Goal: Understand process/instructions: Learn how to perform a task or action

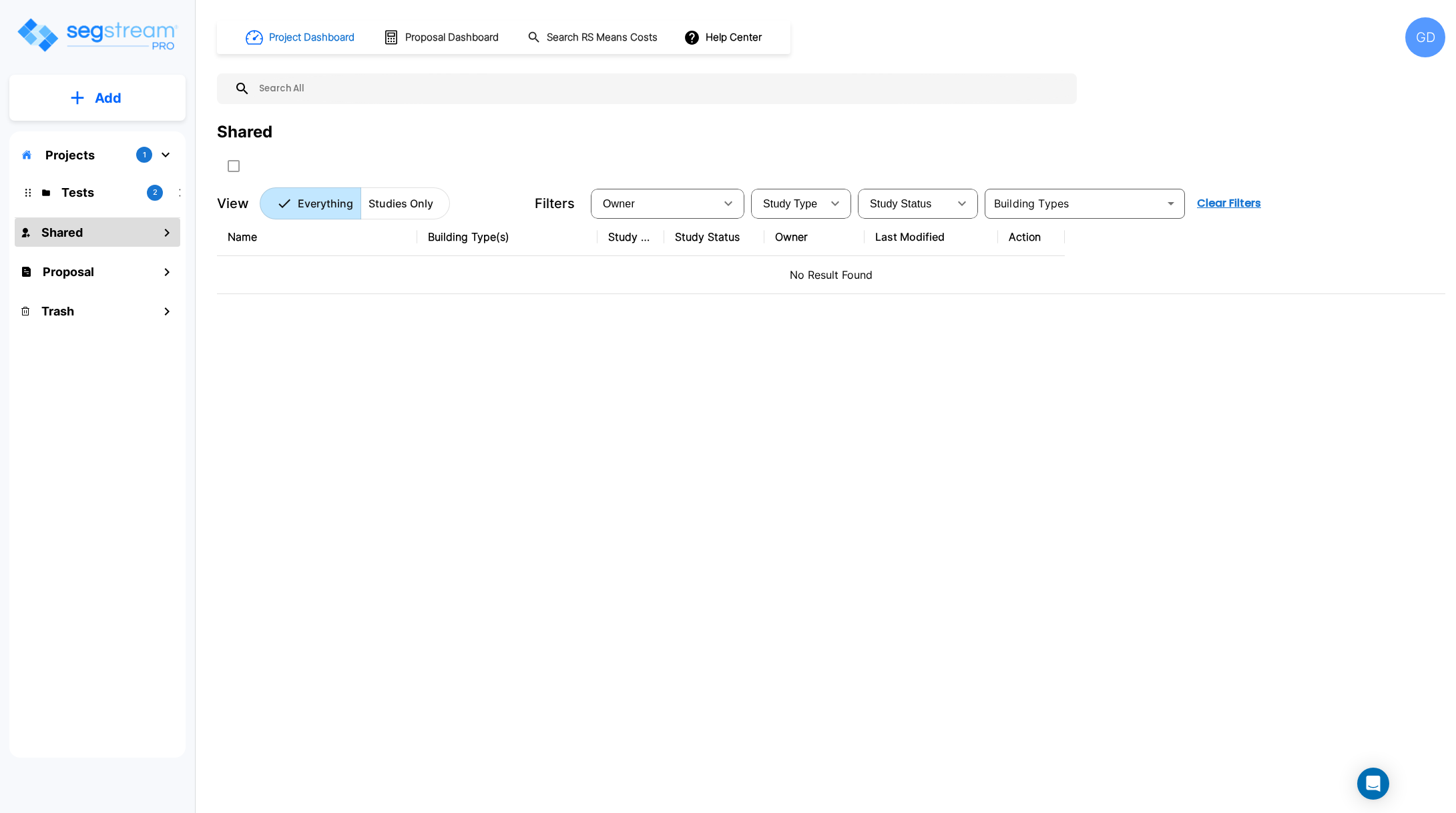
click at [305, 40] on h1 "Project Dashboard" at bounding box center [311, 38] width 85 height 15
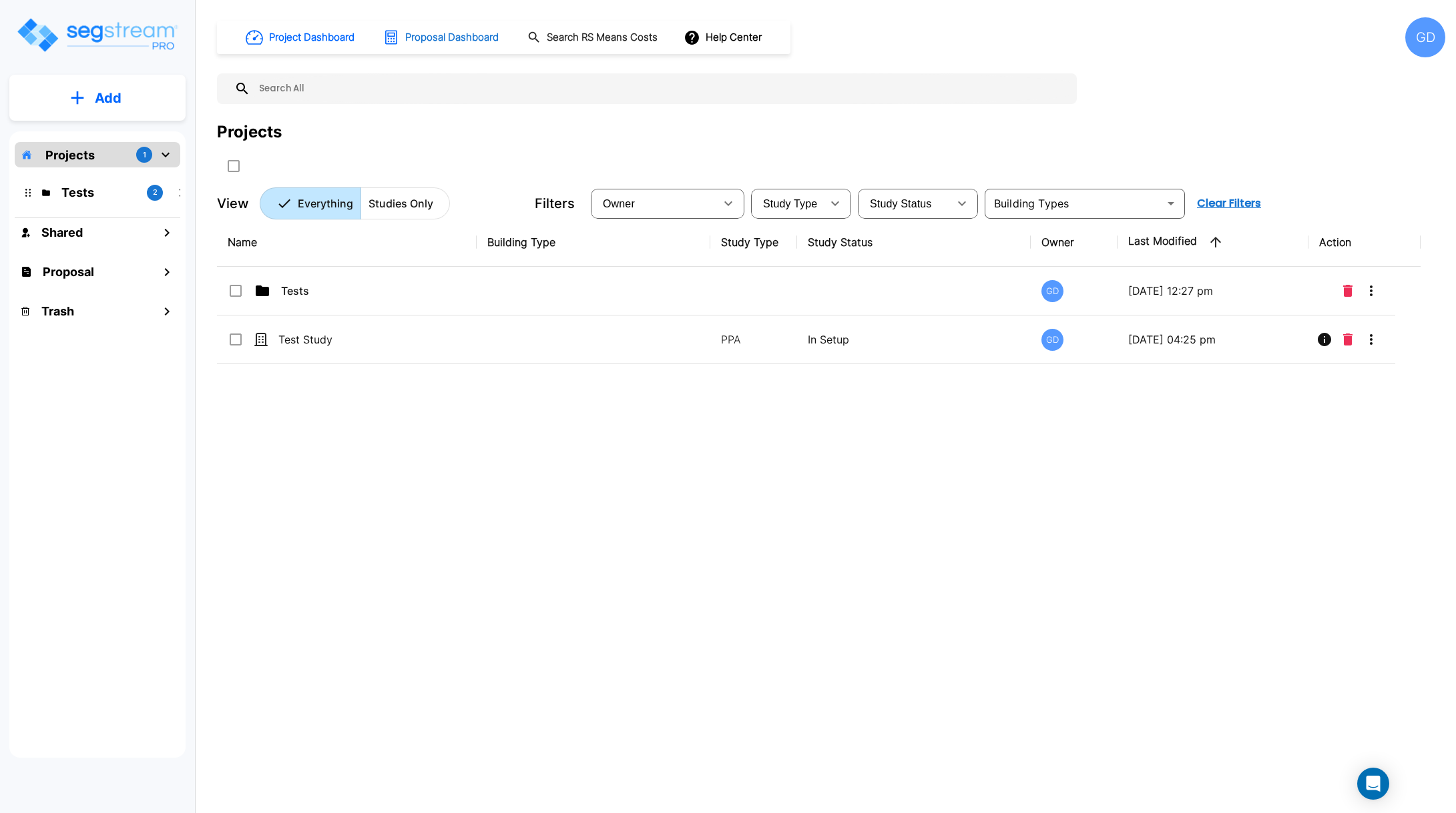
click at [443, 34] on h1 "Proposal Dashboard" at bounding box center [451, 38] width 94 height 15
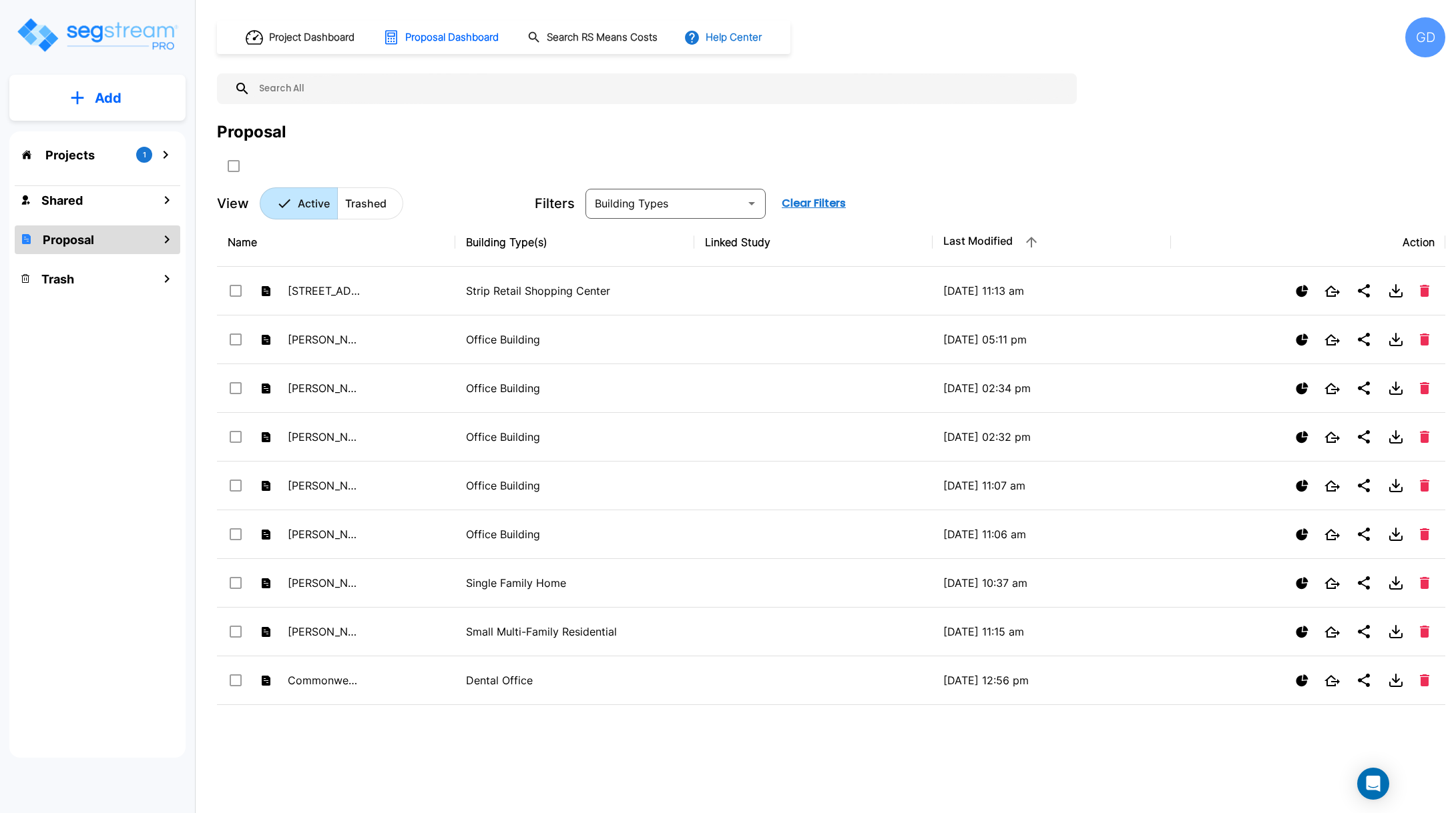
click at [729, 30] on button "Help Center" at bounding box center [724, 37] width 86 height 25
click at [756, 123] on li "Tours" at bounding box center [748, 121] width 129 height 24
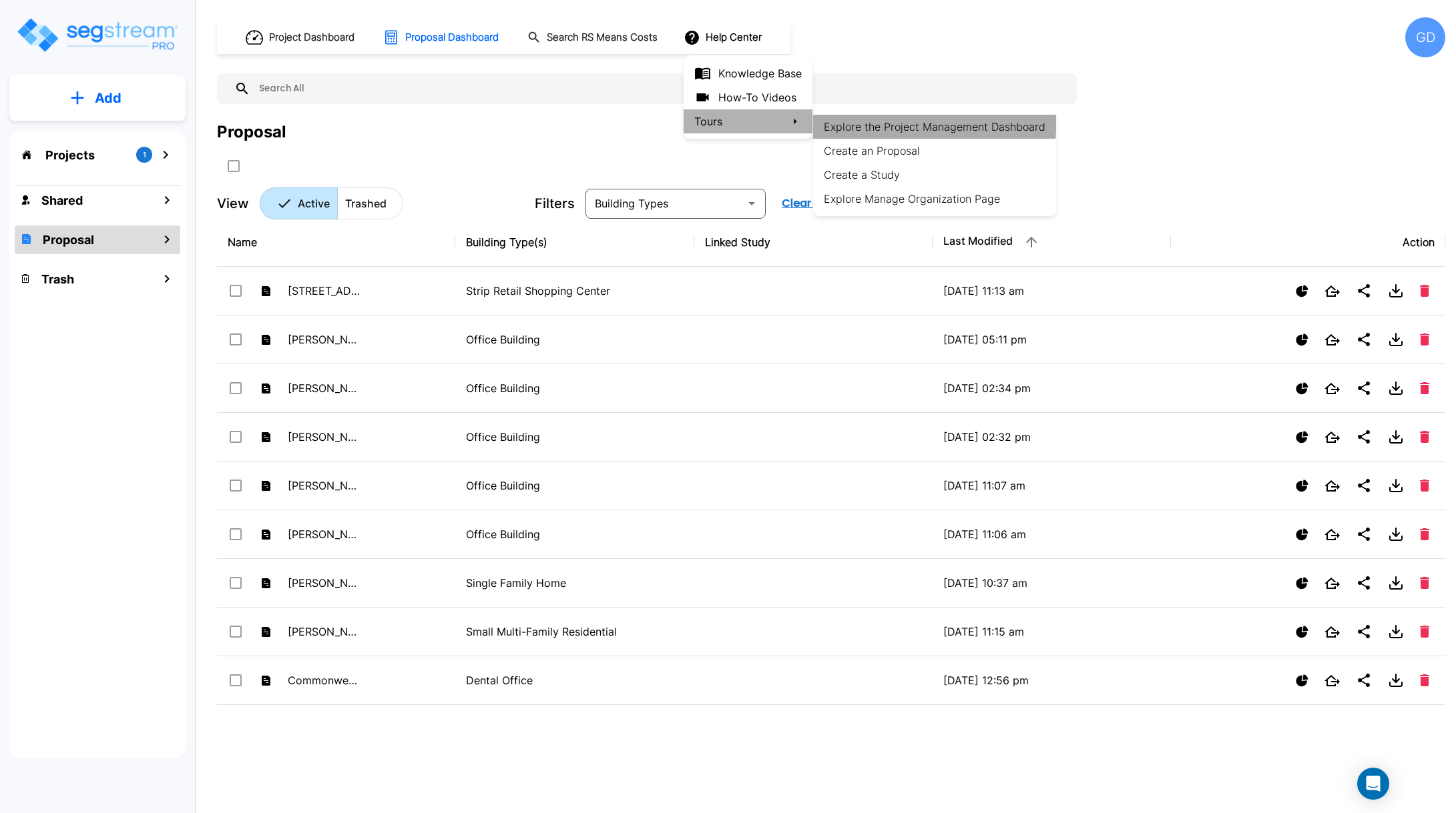
click at [897, 118] on li "Explore the Project Management Dashboard" at bounding box center [935, 126] width 243 height 24
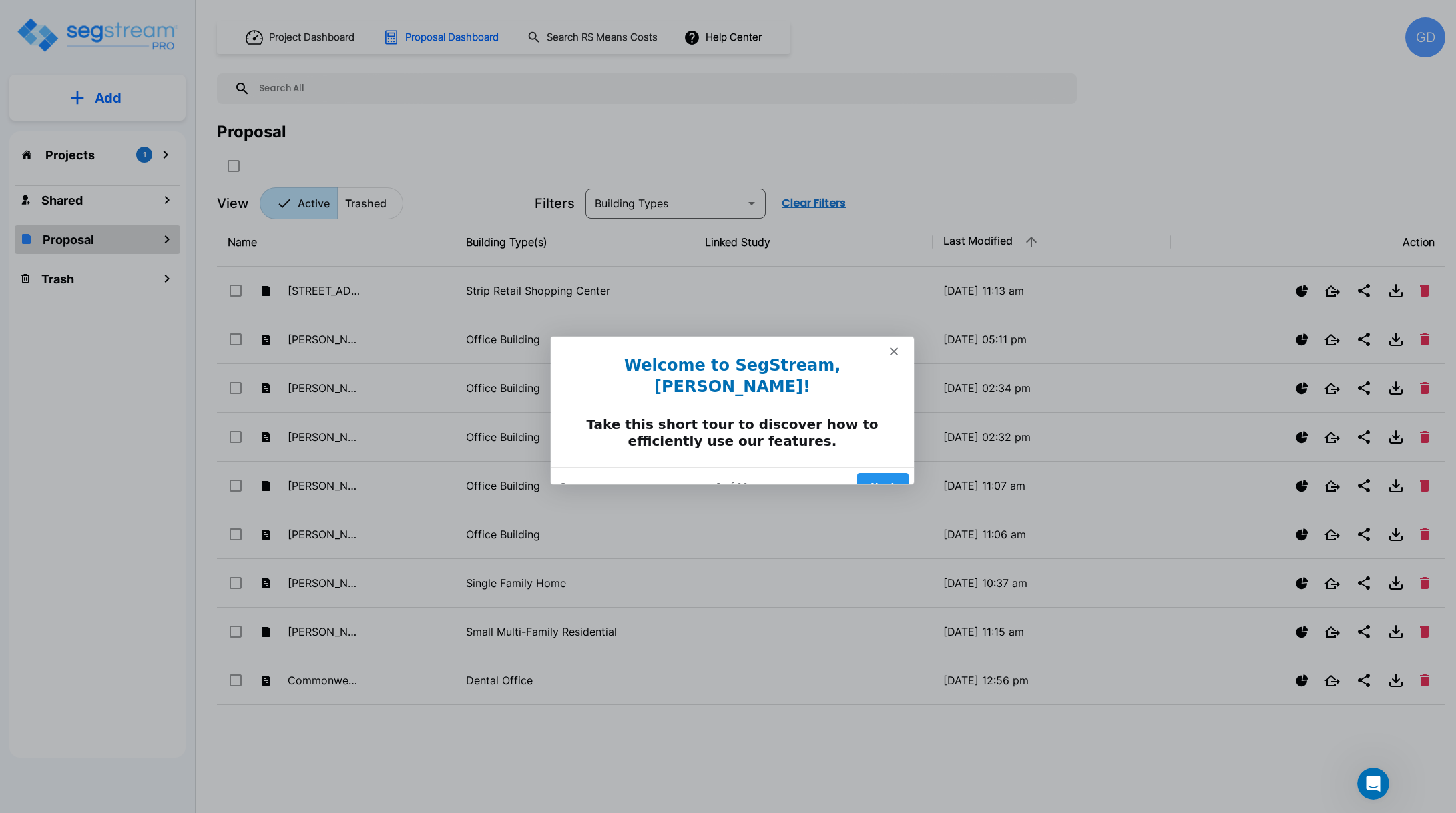
click at [874, 472] on button "Next" at bounding box center [881, 485] width 51 height 27
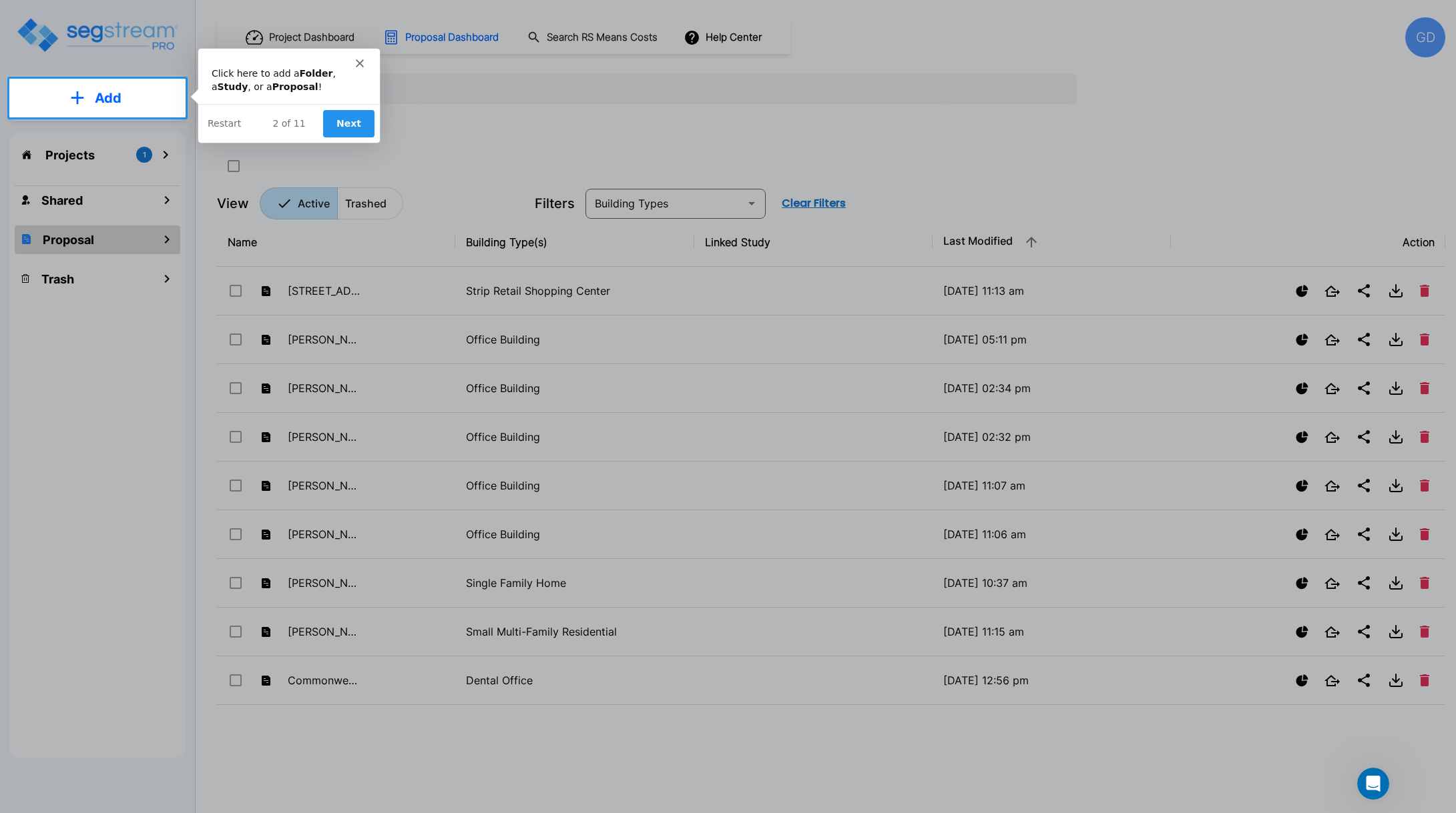
click at [346, 124] on button "Next" at bounding box center [348, 122] width 51 height 27
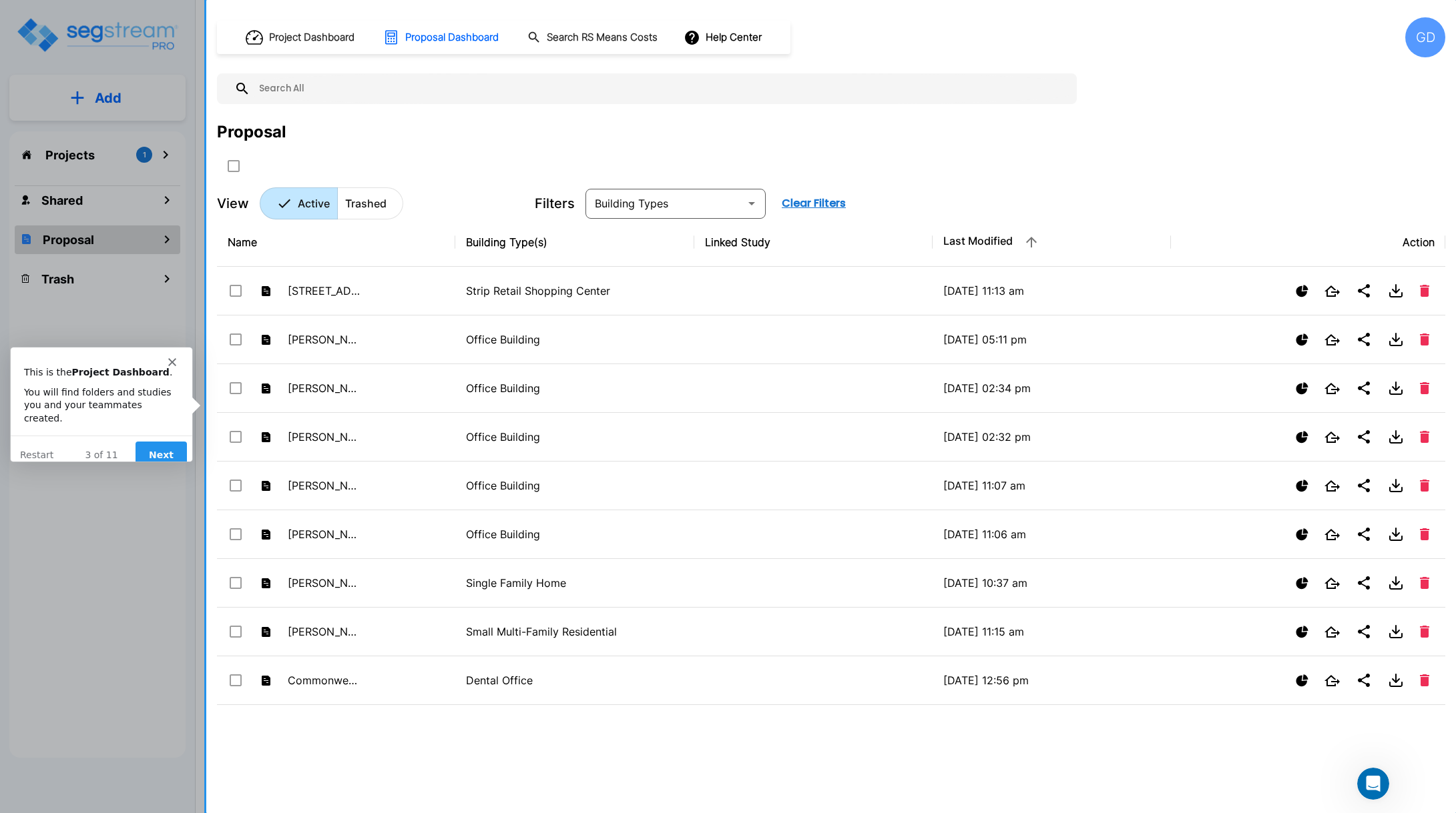
click at [160, 444] on button "Next" at bounding box center [160, 455] width 51 height 27
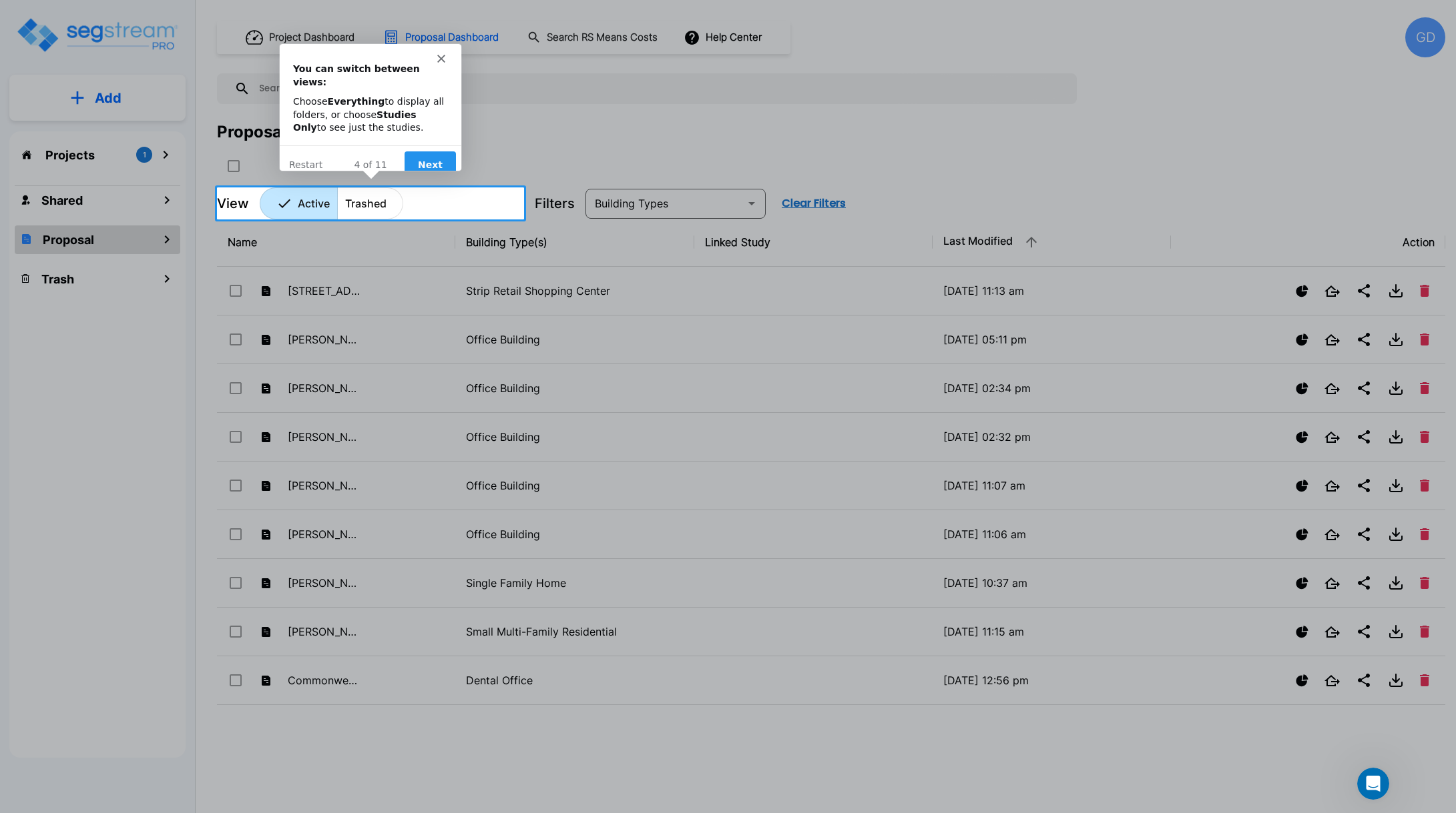
click at [433, 150] on button "Next" at bounding box center [429, 164] width 51 height 27
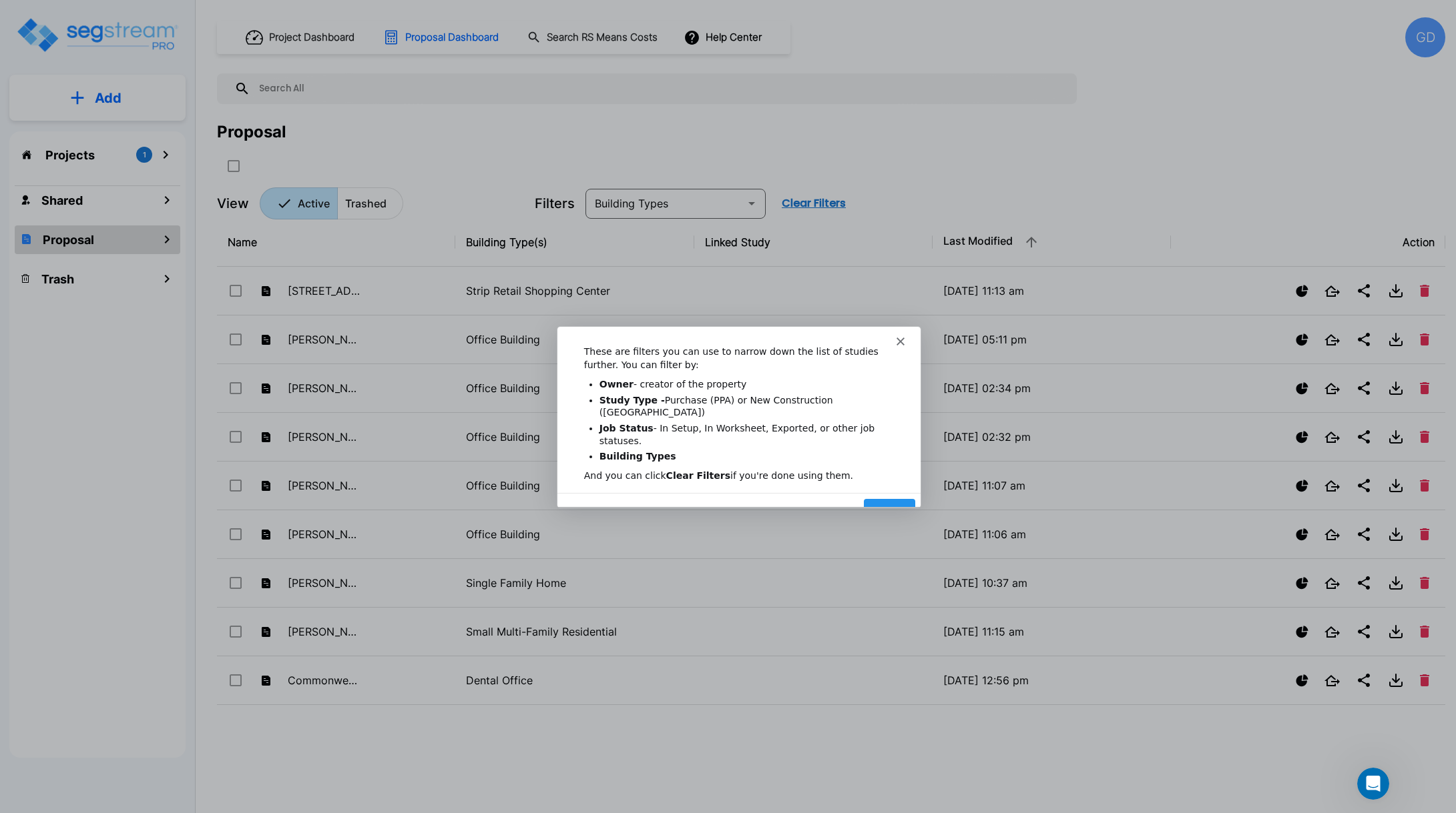
click at [887, 498] on button "Next" at bounding box center [888, 512] width 51 height 27
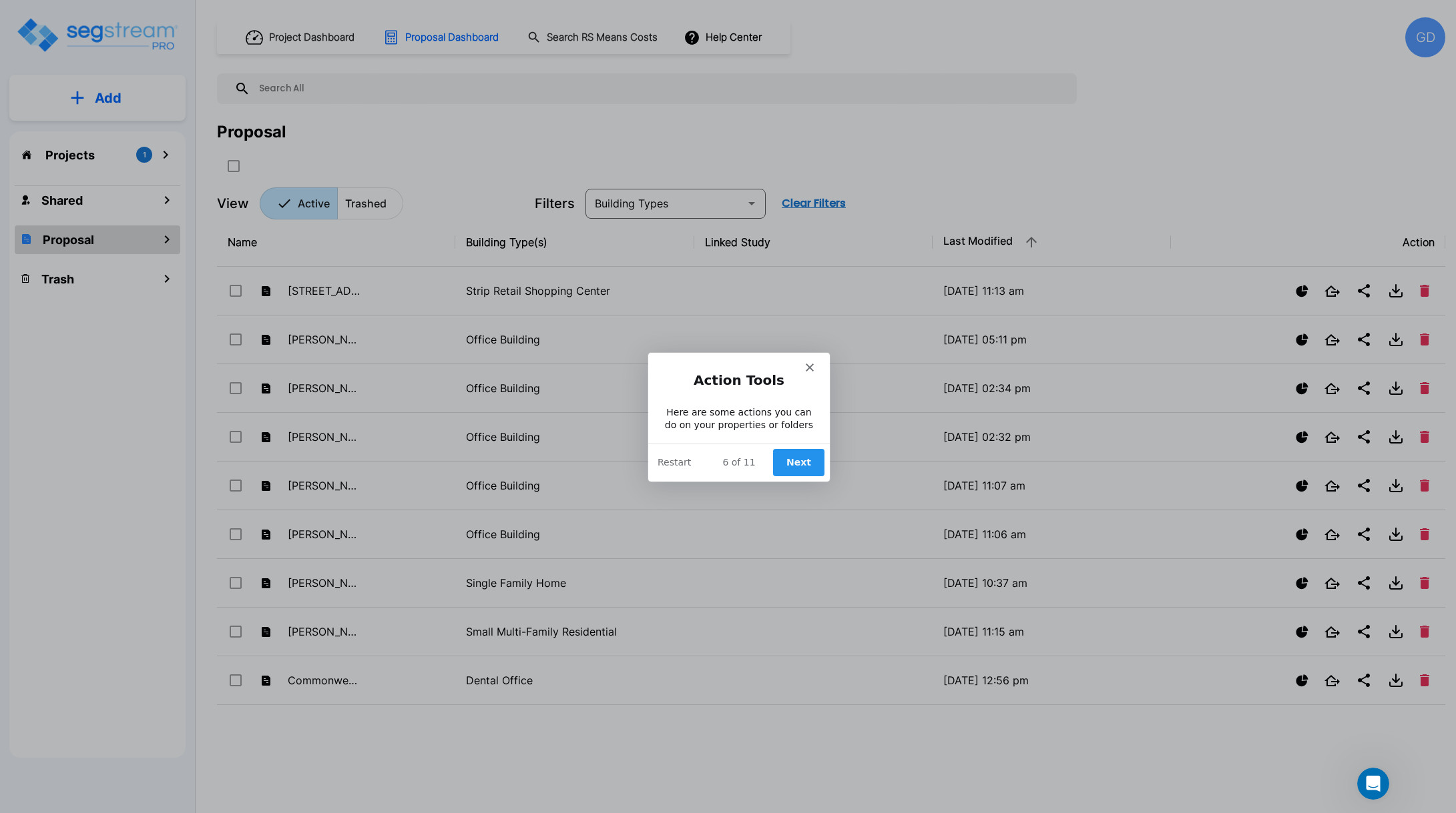
click at [803, 466] on button "Next" at bounding box center [797, 462] width 51 height 27
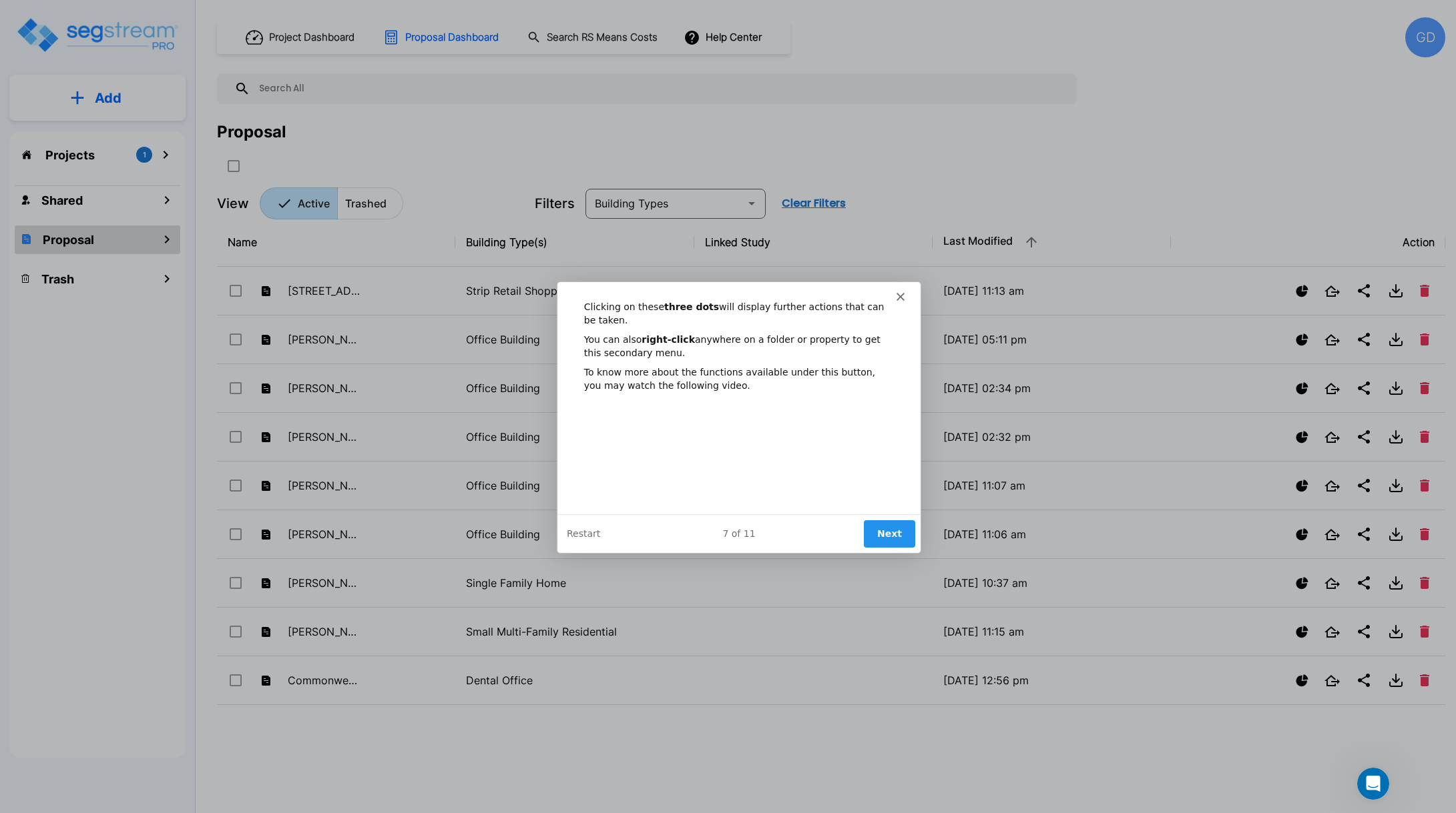
click at [886, 536] on button "Next" at bounding box center [888, 532] width 51 height 27
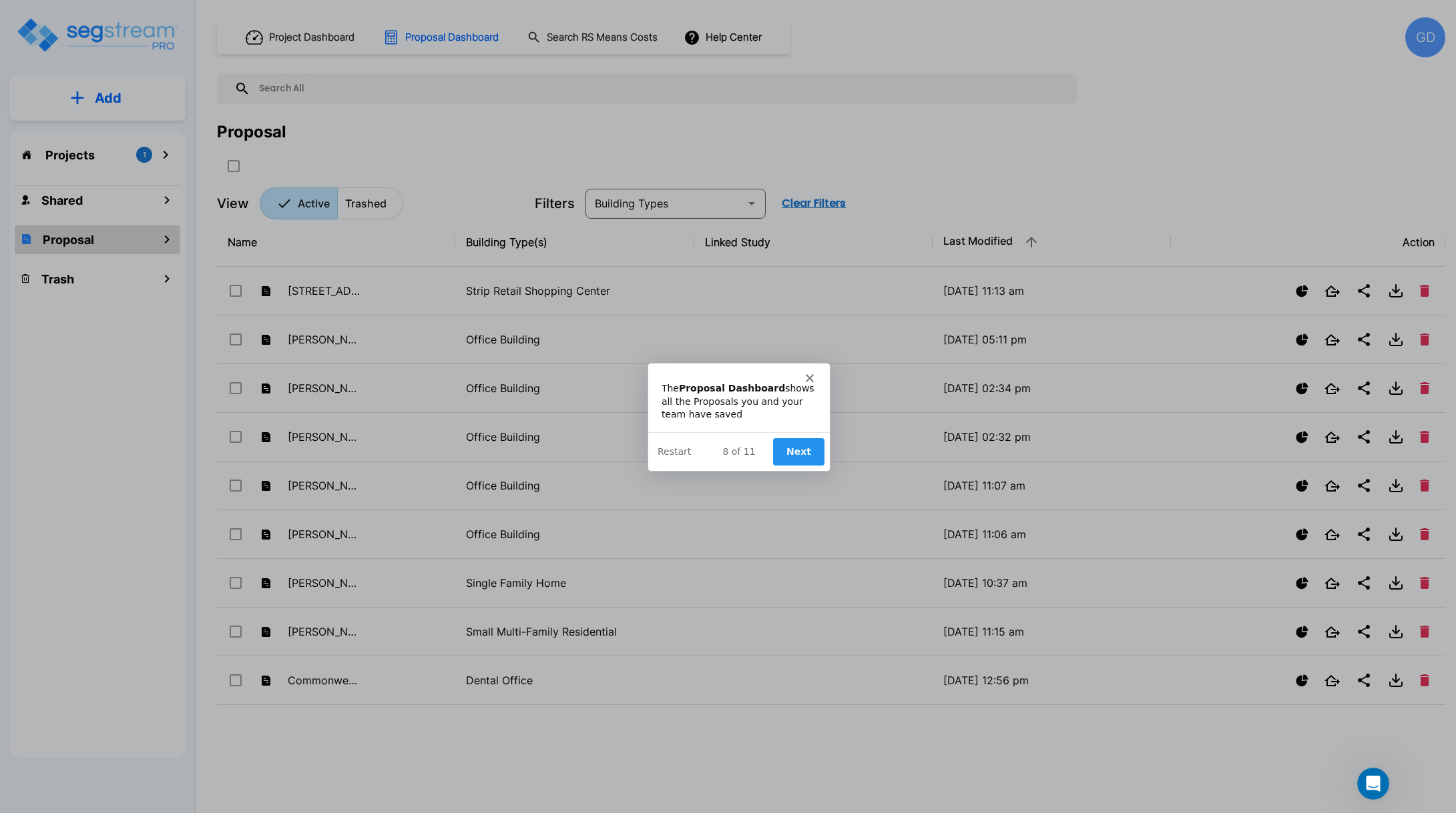
click at [793, 451] on button "Next" at bounding box center [797, 451] width 51 height 27
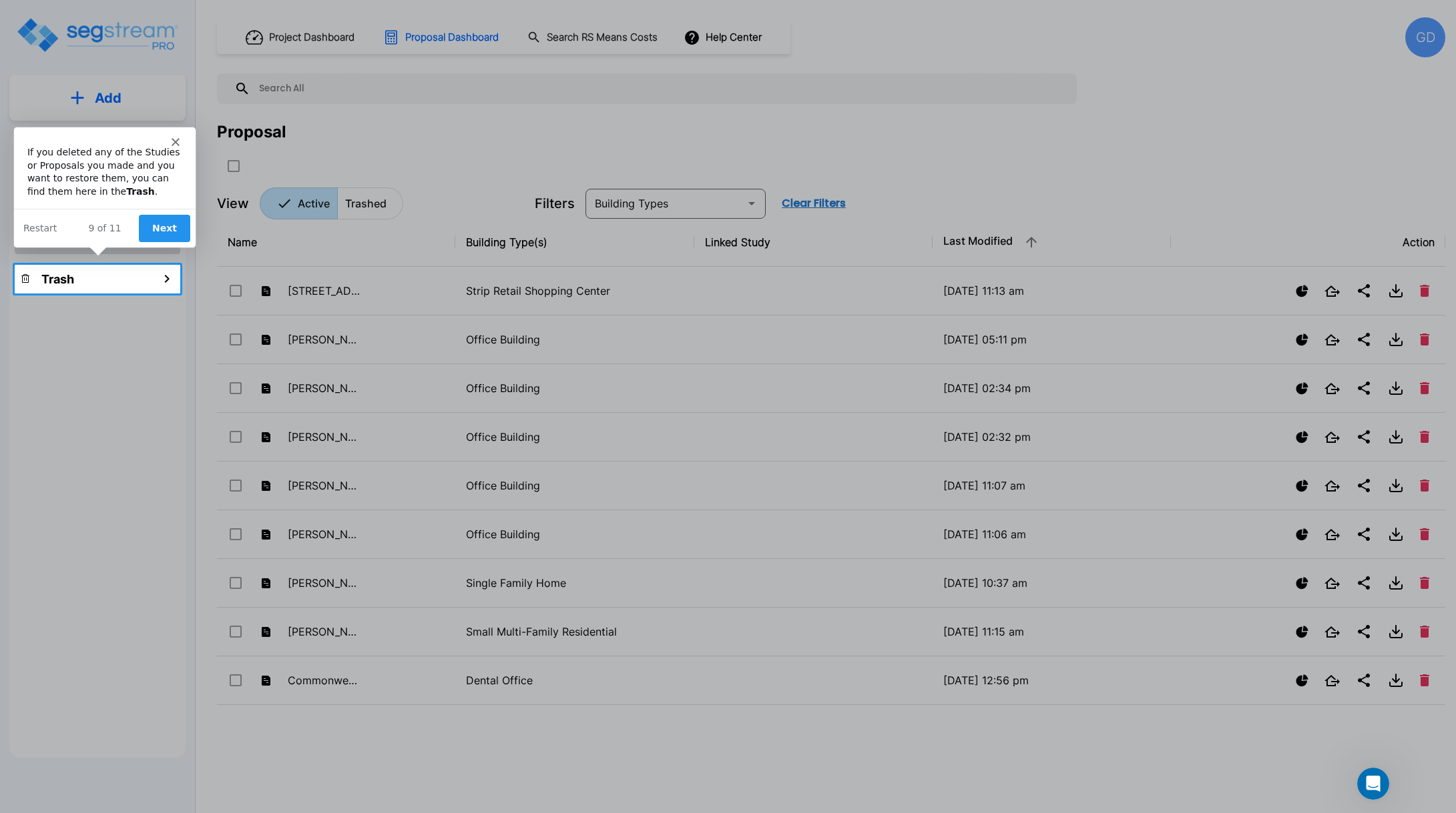
click at [154, 227] on button "Next" at bounding box center [163, 228] width 51 height 27
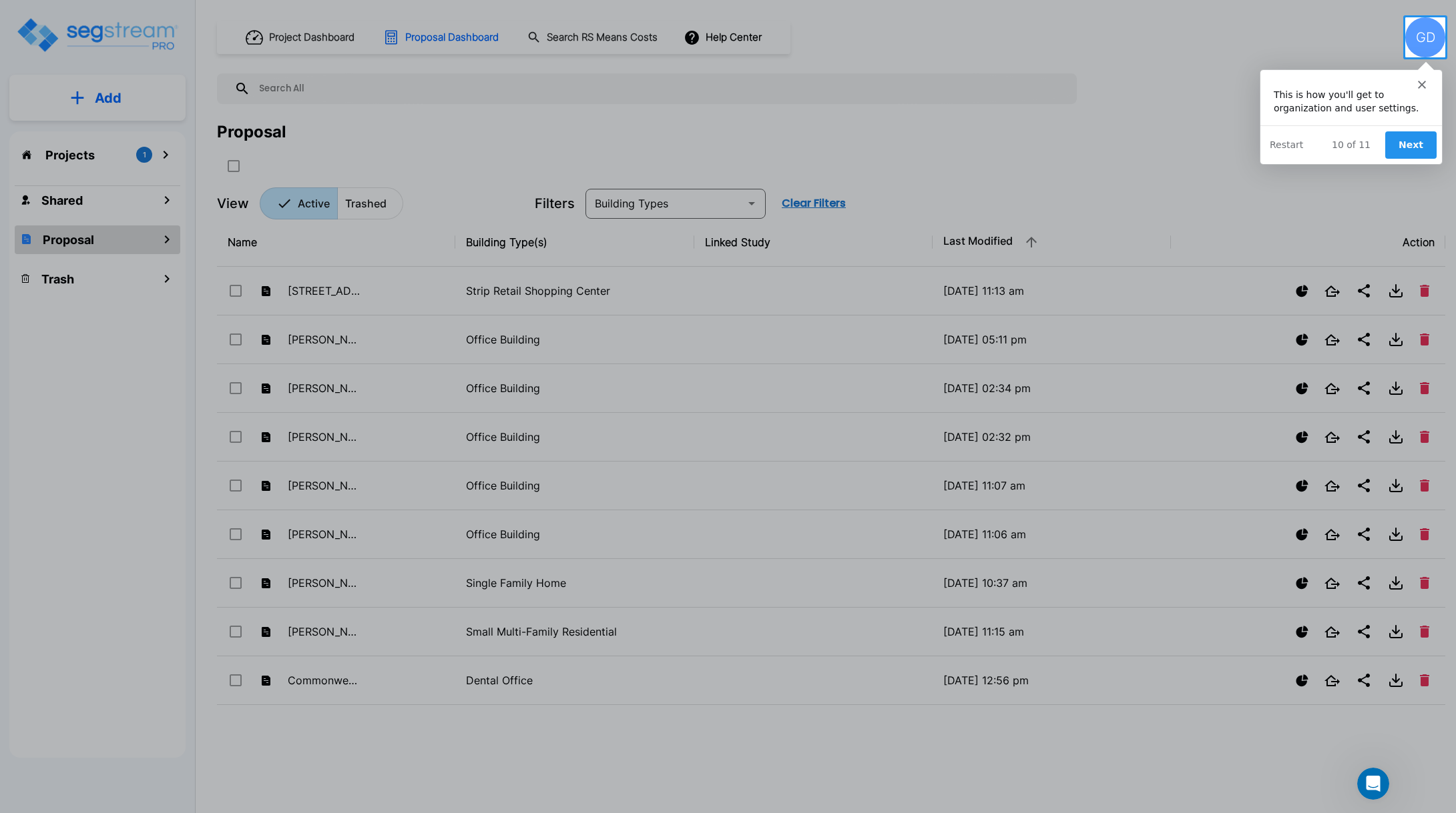
click at [1412, 145] on button "Next" at bounding box center [1410, 145] width 51 height 27
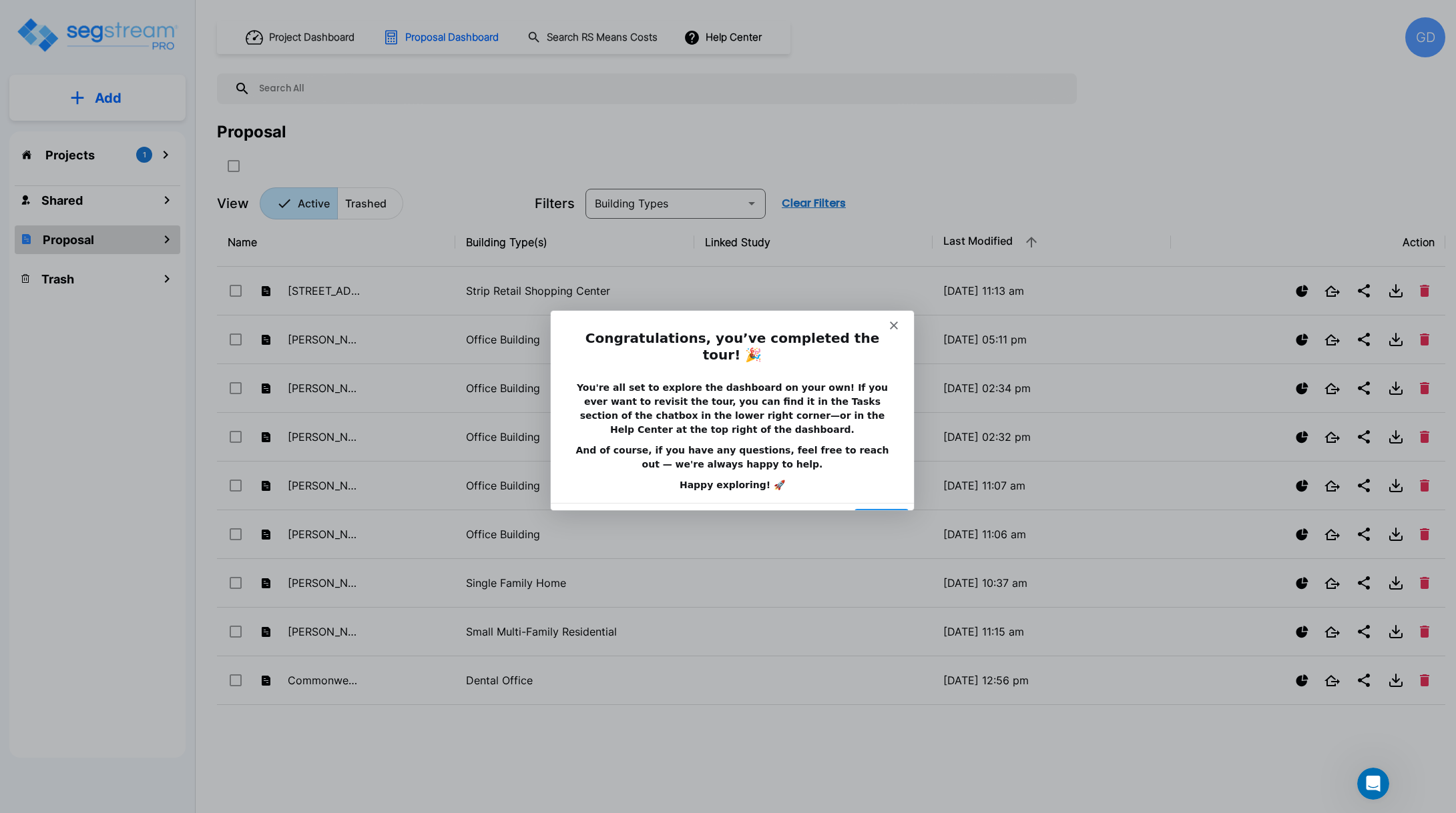
click at [880, 508] on button "Done" at bounding box center [880, 522] width 54 height 27
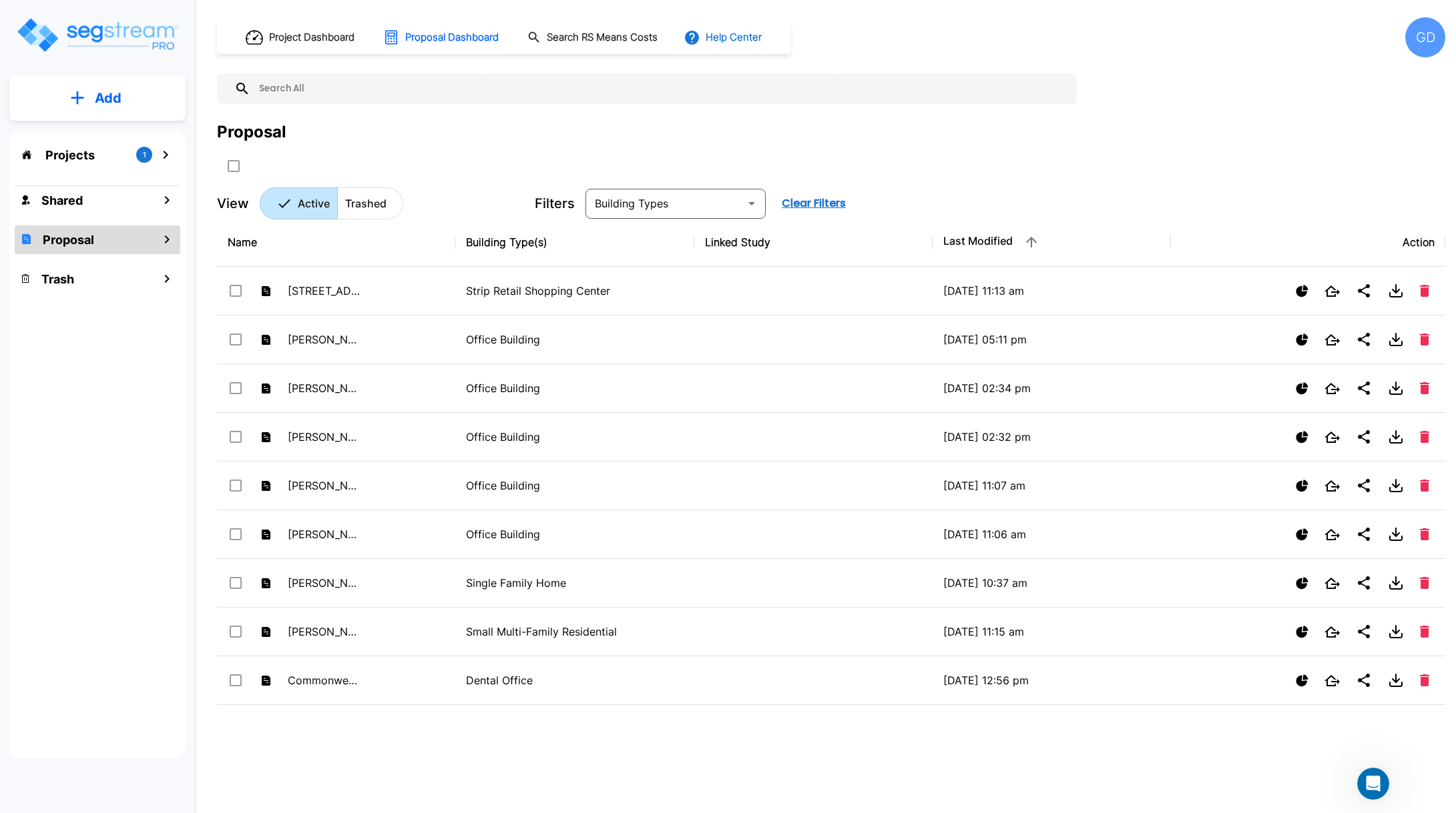
click at [718, 40] on button "Help Center" at bounding box center [724, 37] width 86 height 25
click at [793, 120] on icon at bounding box center [795, 122] width 14 height 14
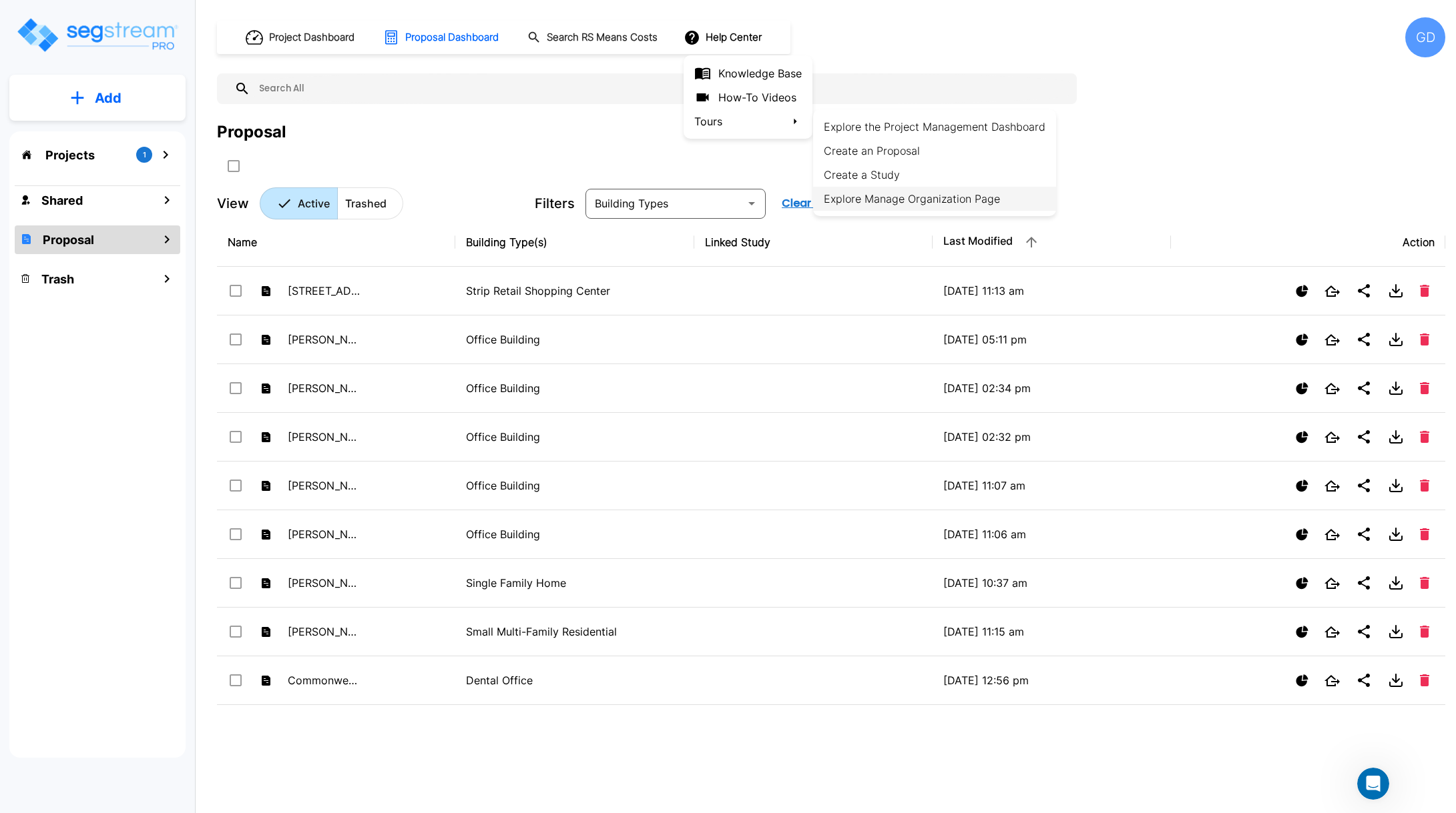
click at [895, 201] on li "Explore Manage Organization Page" at bounding box center [935, 199] width 243 height 24
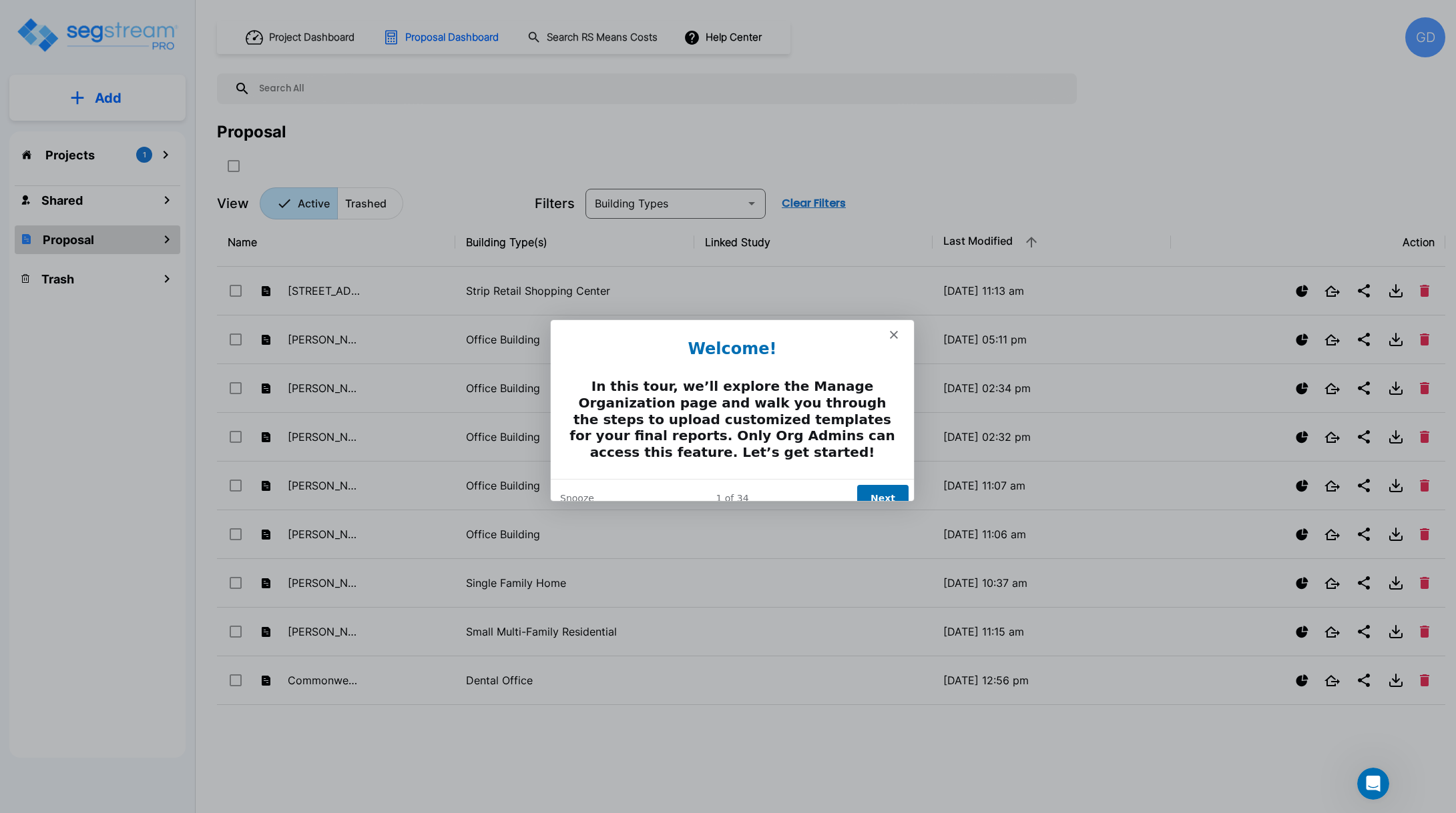
click at [881, 484] on button "Next" at bounding box center [881, 498] width 51 height 27
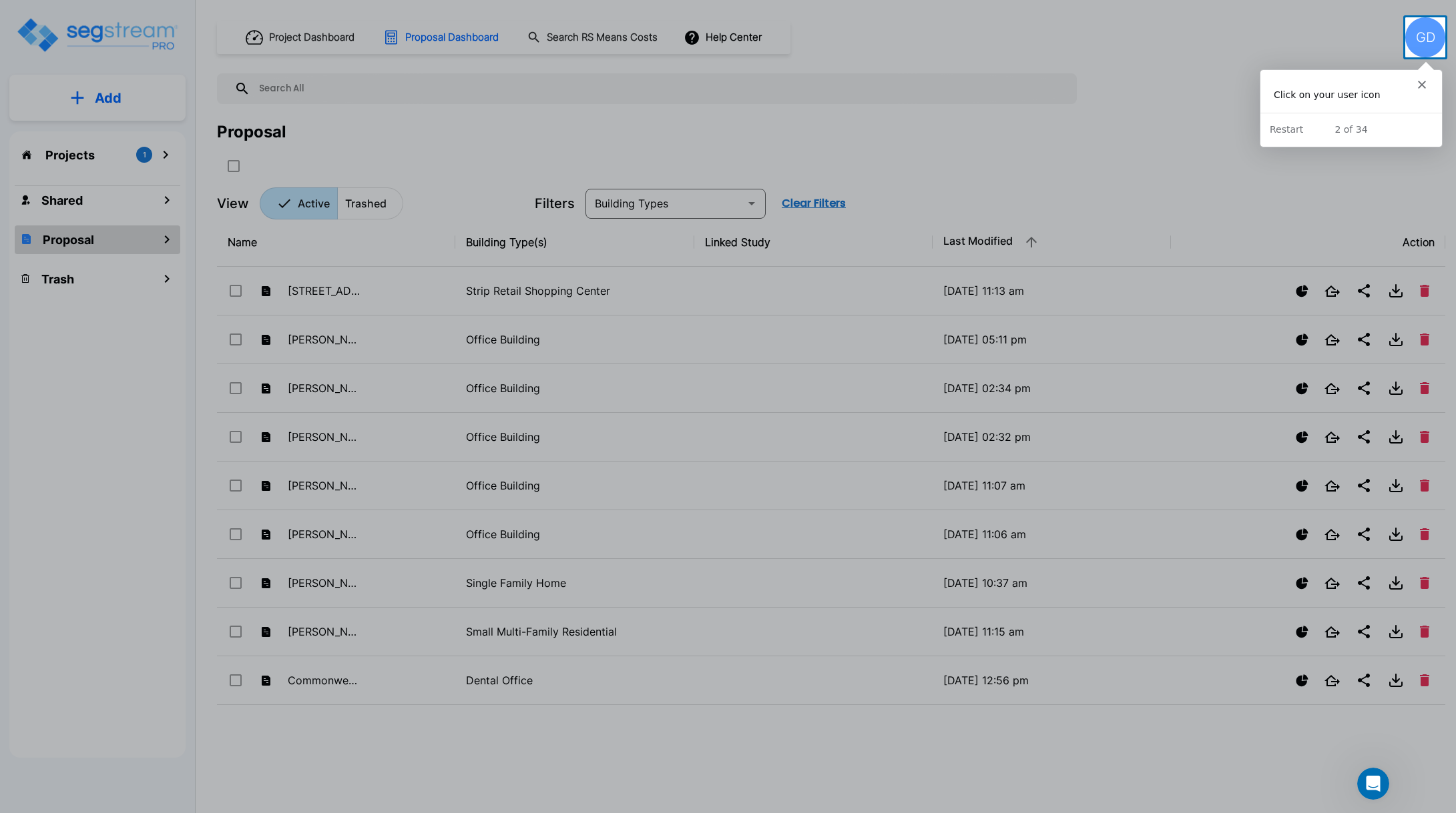
click at [1429, 31] on div "GD" at bounding box center [1425, 37] width 40 height 40
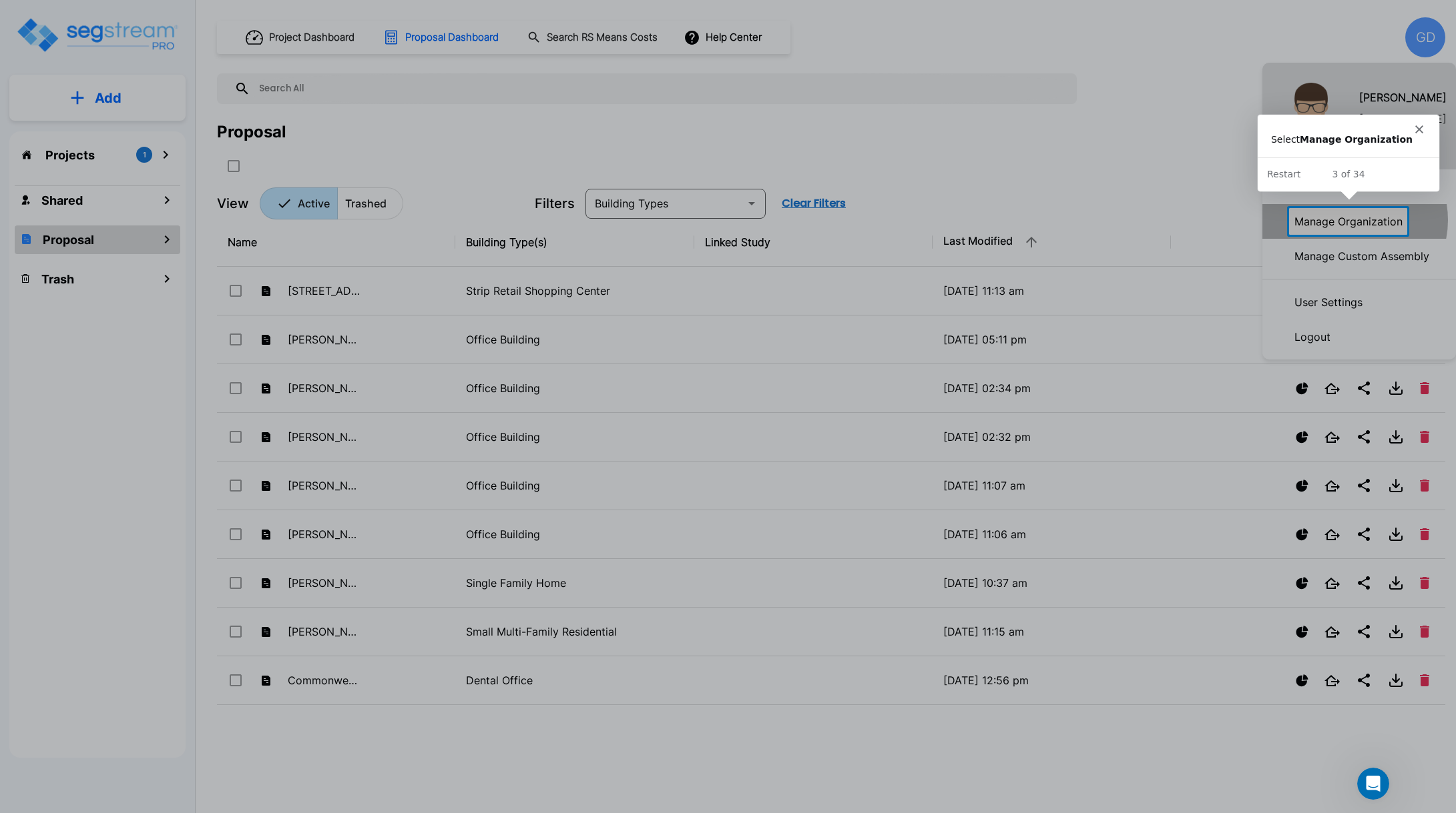
click at [1351, 220] on p "Manage Organization" at bounding box center [1348, 221] width 119 height 27
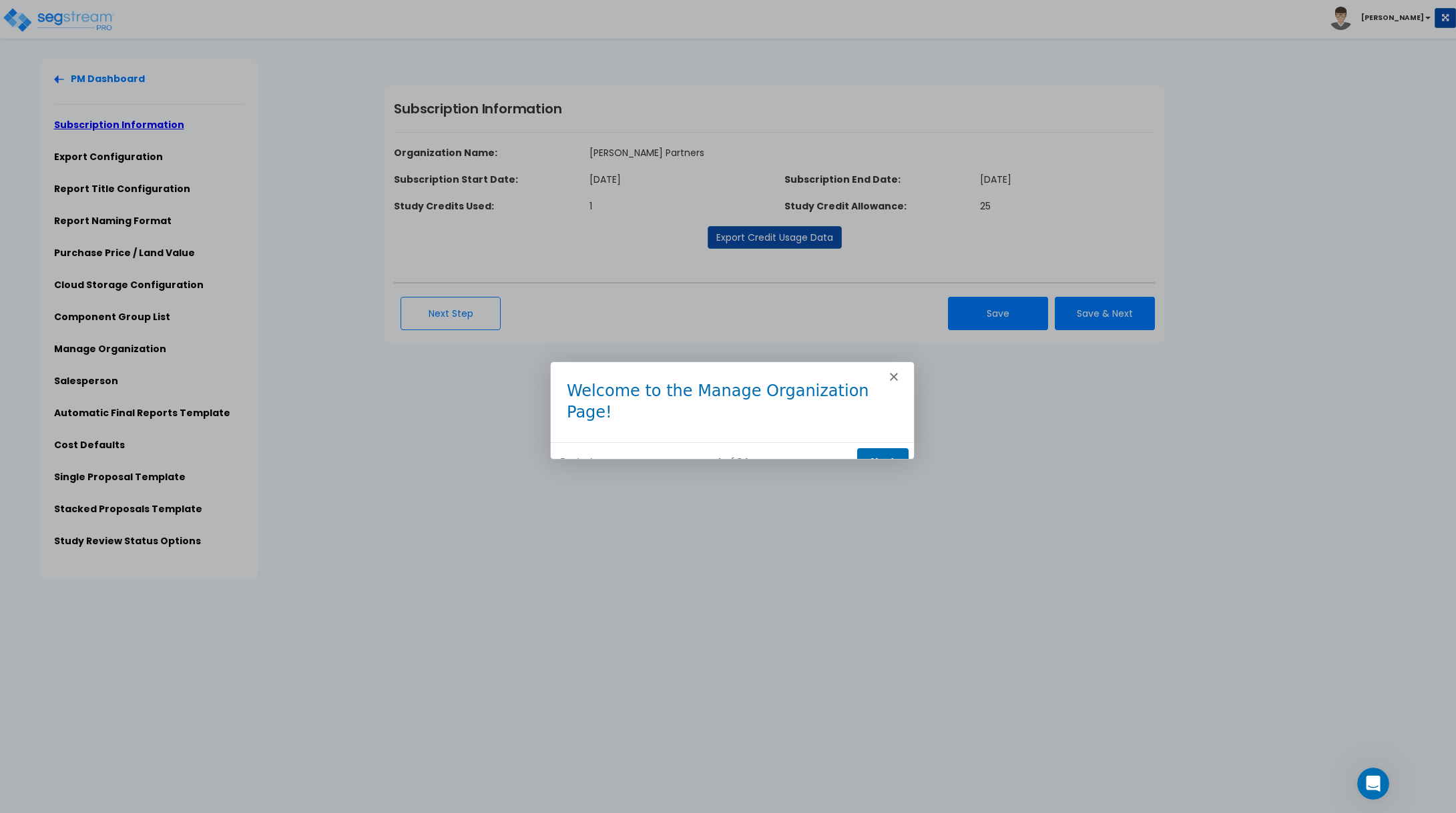
click at [877, 447] on button "Next" at bounding box center [881, 461] width 51 height 27
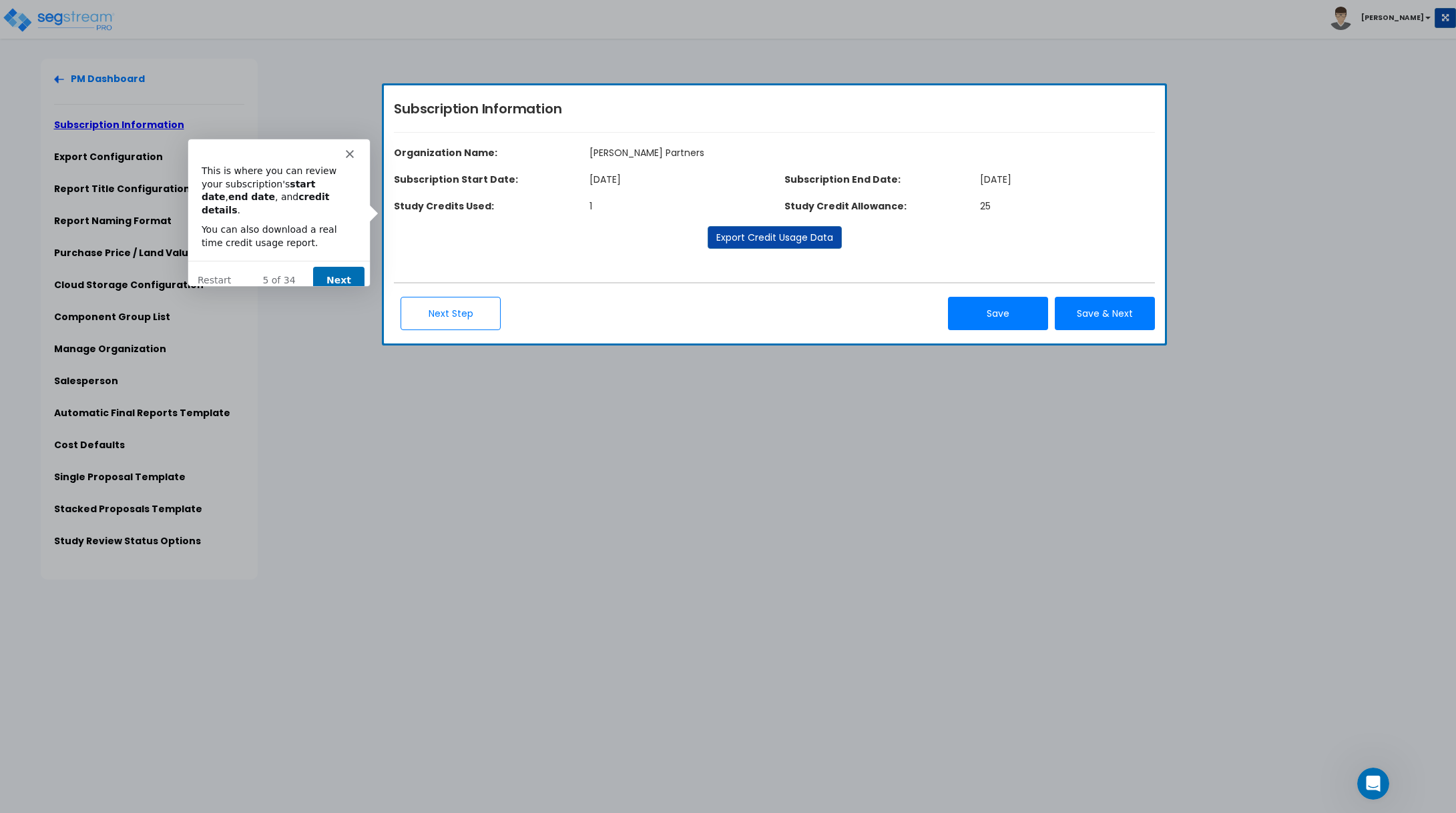
click at [324, 266] on button "Next" at bounding box center [337, 280] width 51 height 27
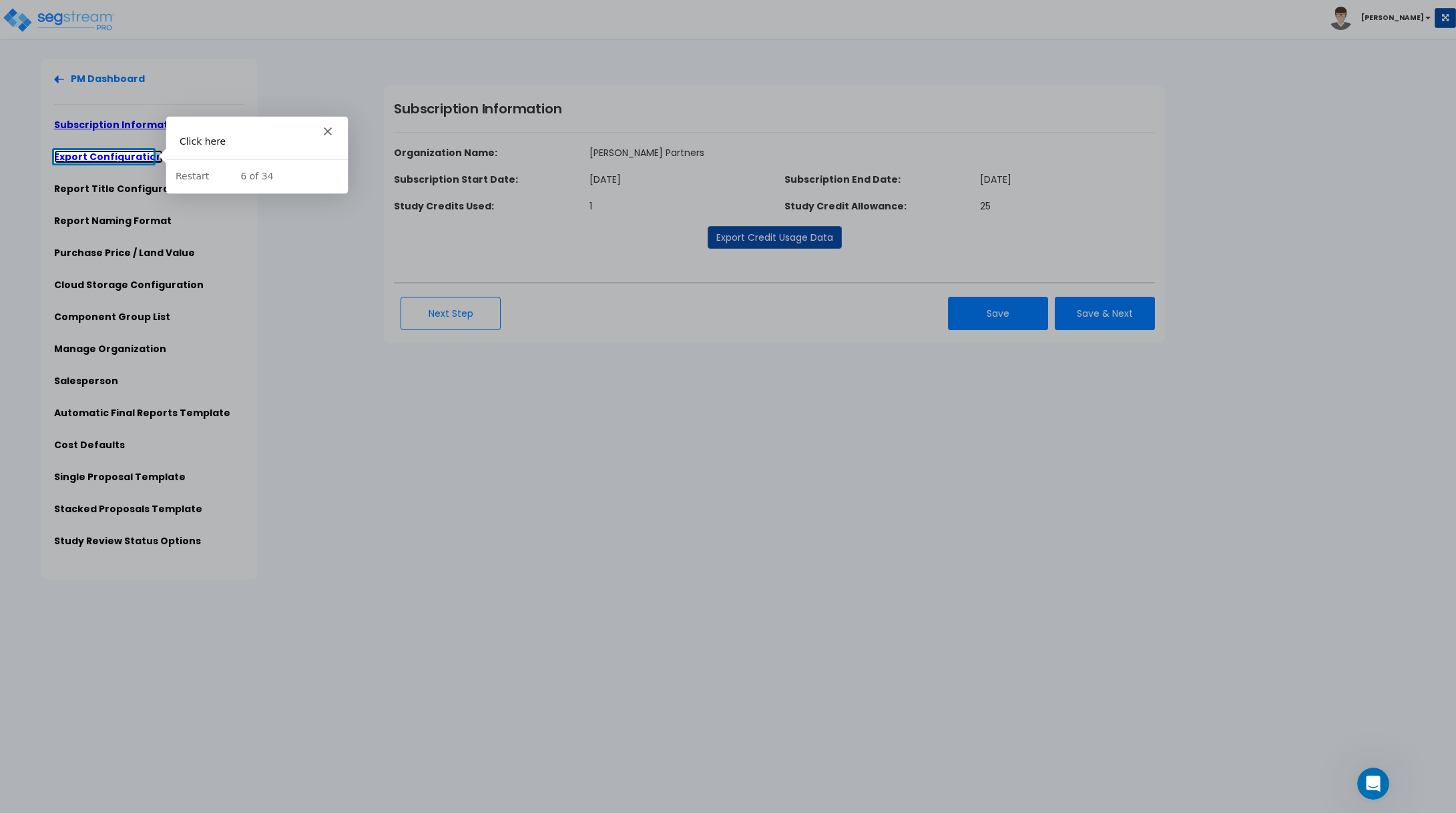
click at [81, 156] on link "Export Configuration" at bounding box center [108, 157] width 109 height 14
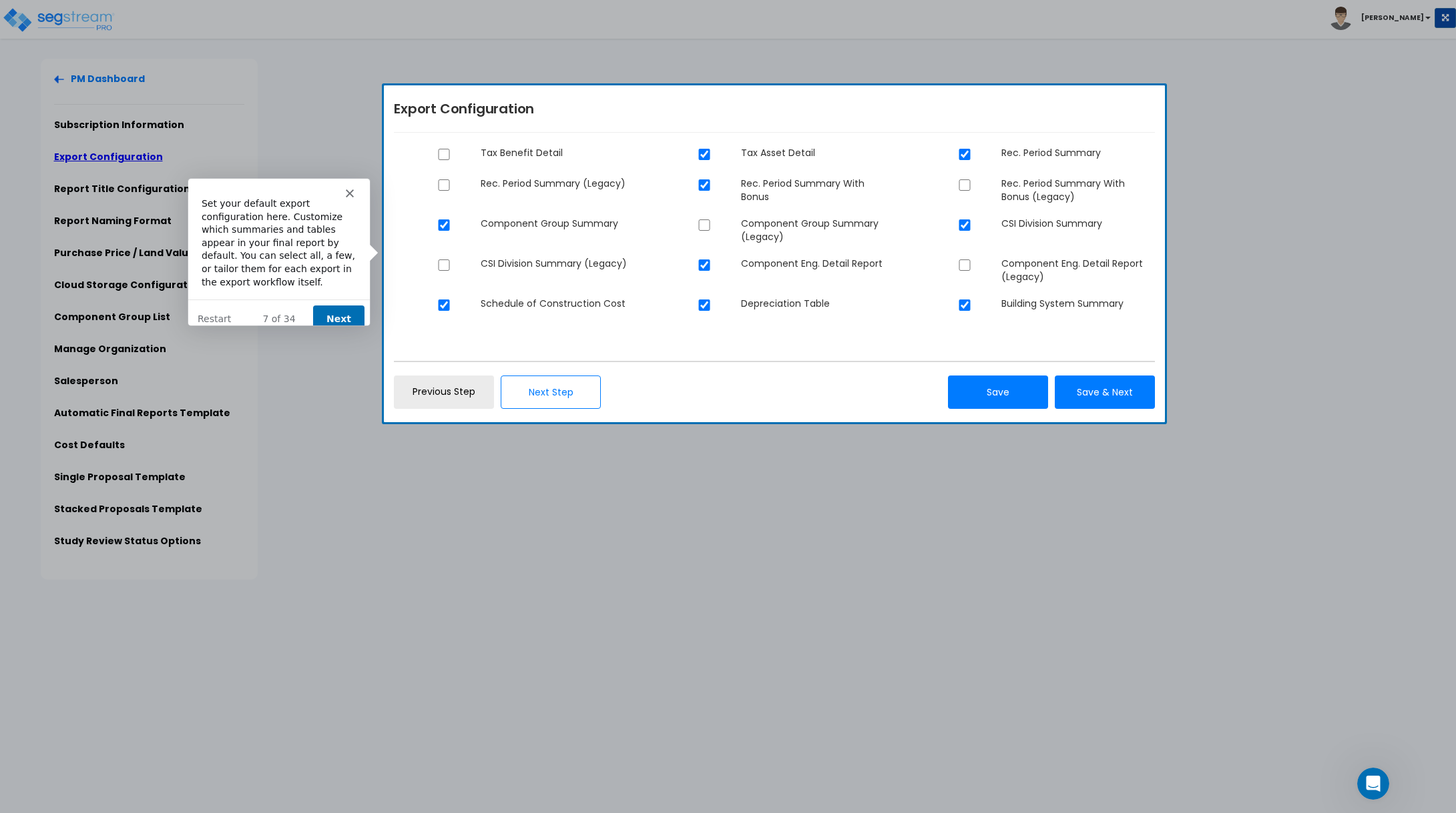
click at [344, 305] on button "Next" at bounding box center [337, 319] width 51 height 27
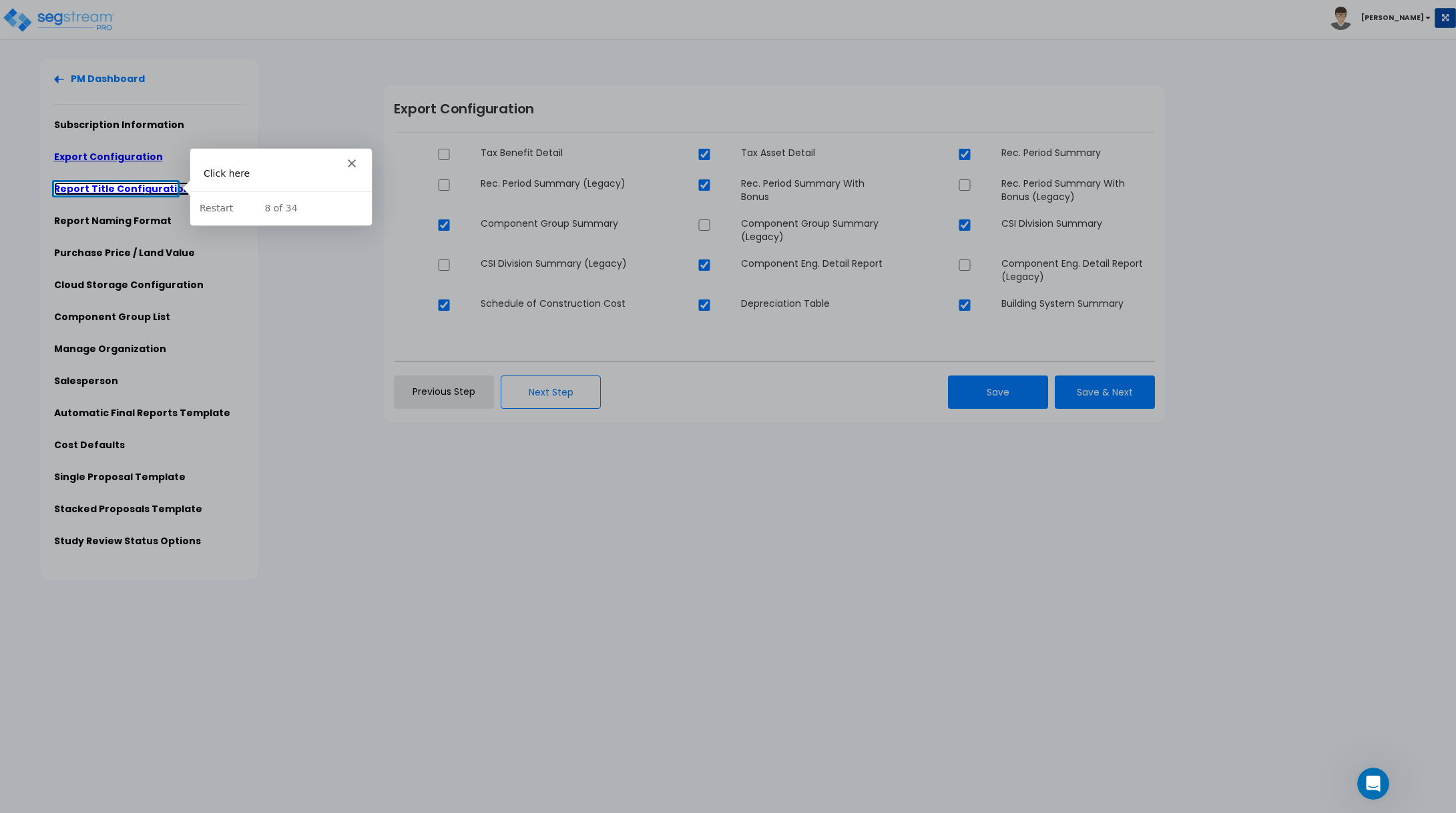
click at [110, 190] on link "Report Title Configuration" at bounding box center [122, 189] width 136 height 14
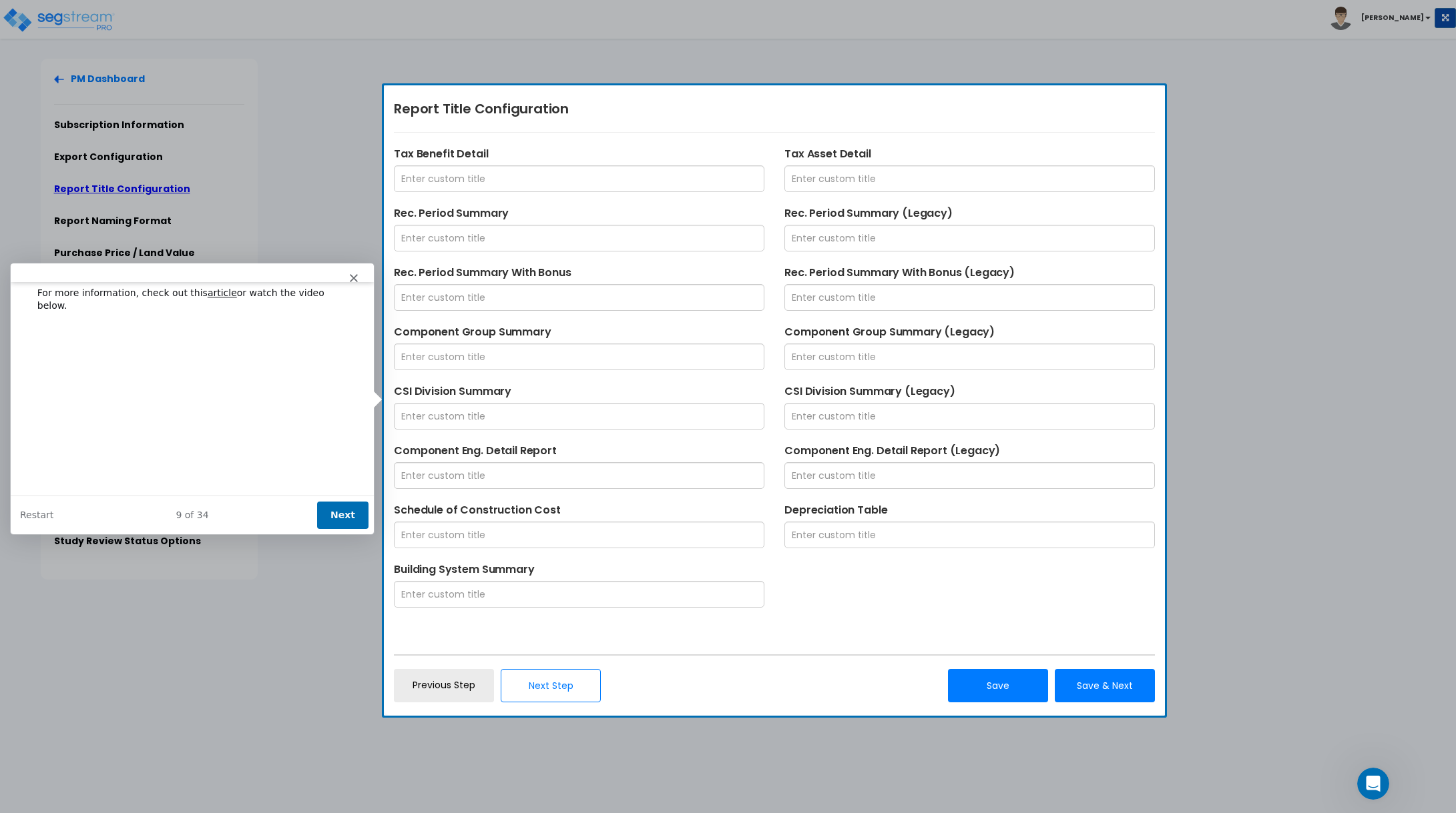
scroll to position [149, 0]
click at [339, 519] on button "Next" at bounding box center [341, 515] width 51 height 27
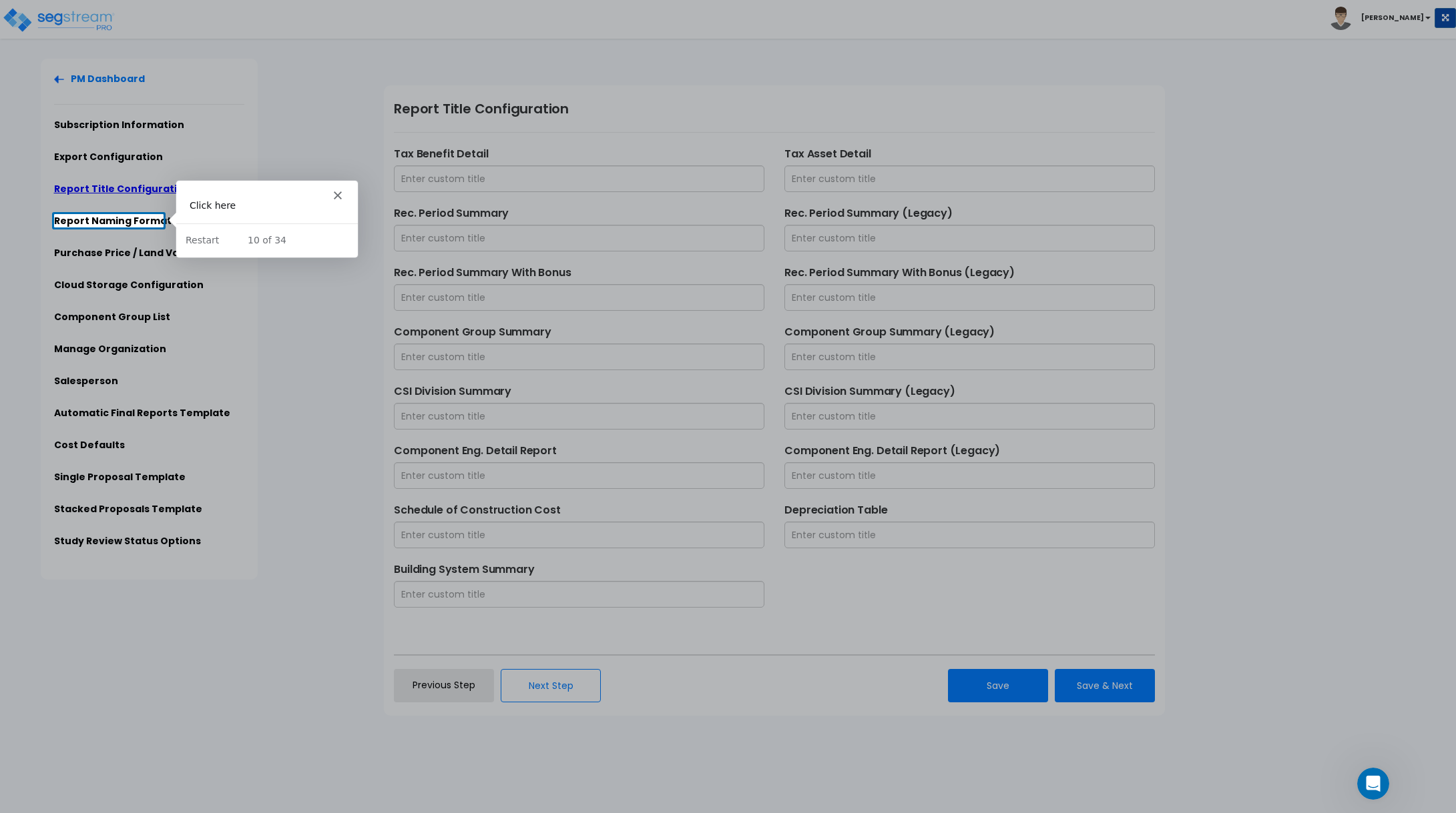
scroll to position [0, 0]
click at [116, 219] on link "Report Naming Format" at bounding box center [113, 221] width 117 height 14
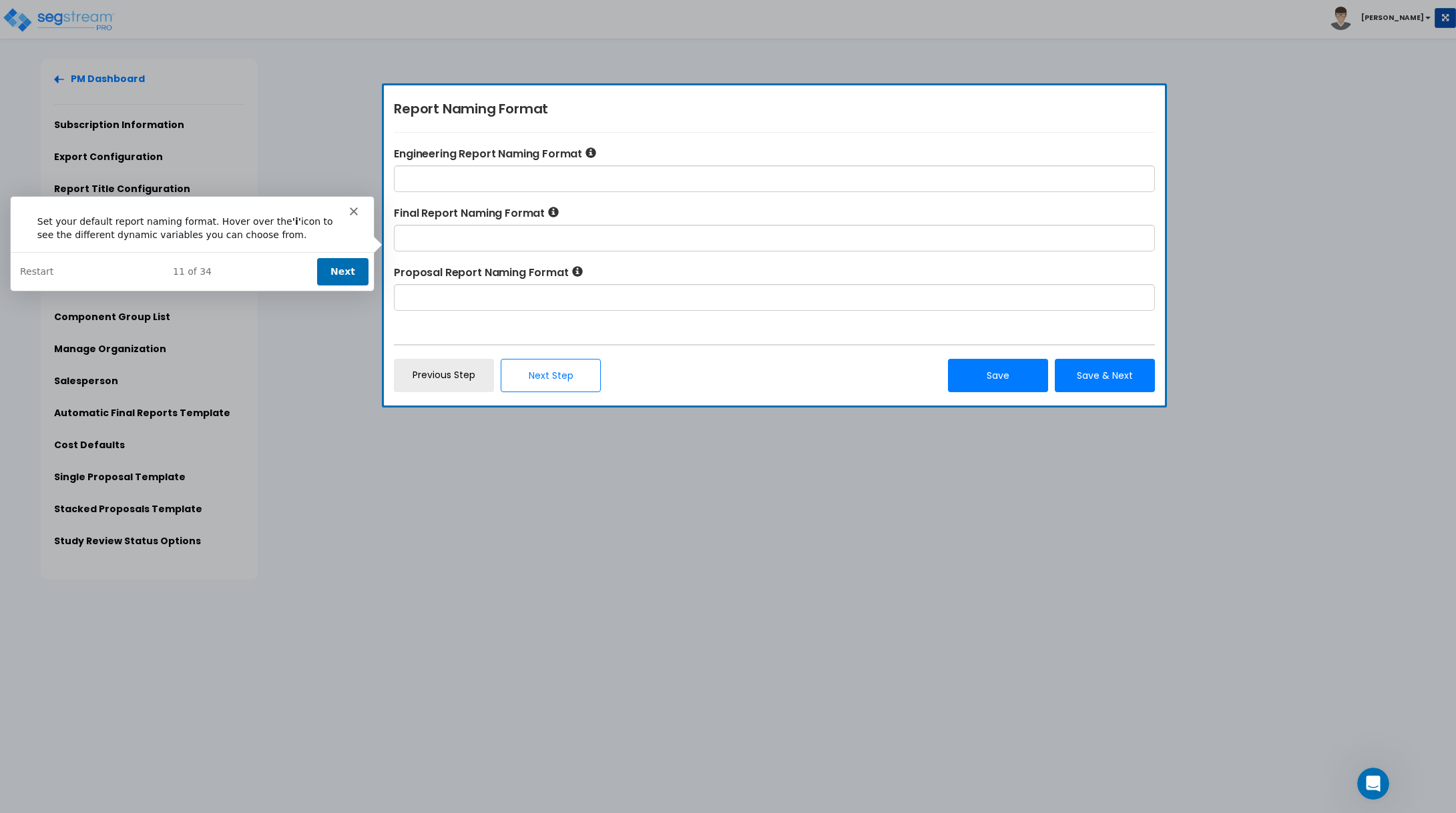
click at [341, 274] on button "Next" at bounding box center [341, 270] width 51 height 27
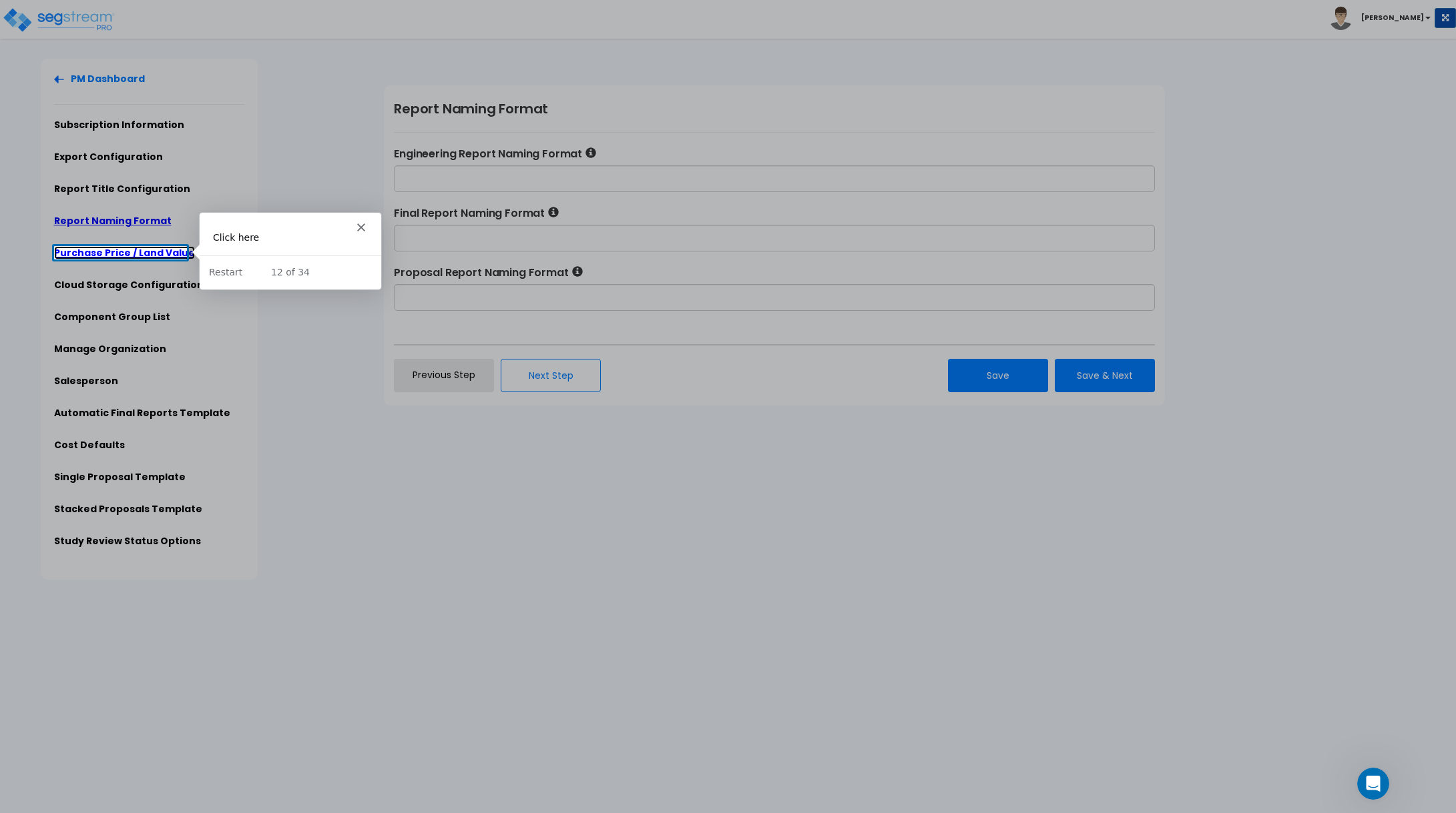
click at [124, 246] on link "Purchase Price / Land Value" at bounding box center [124, 253] width 141 height 14
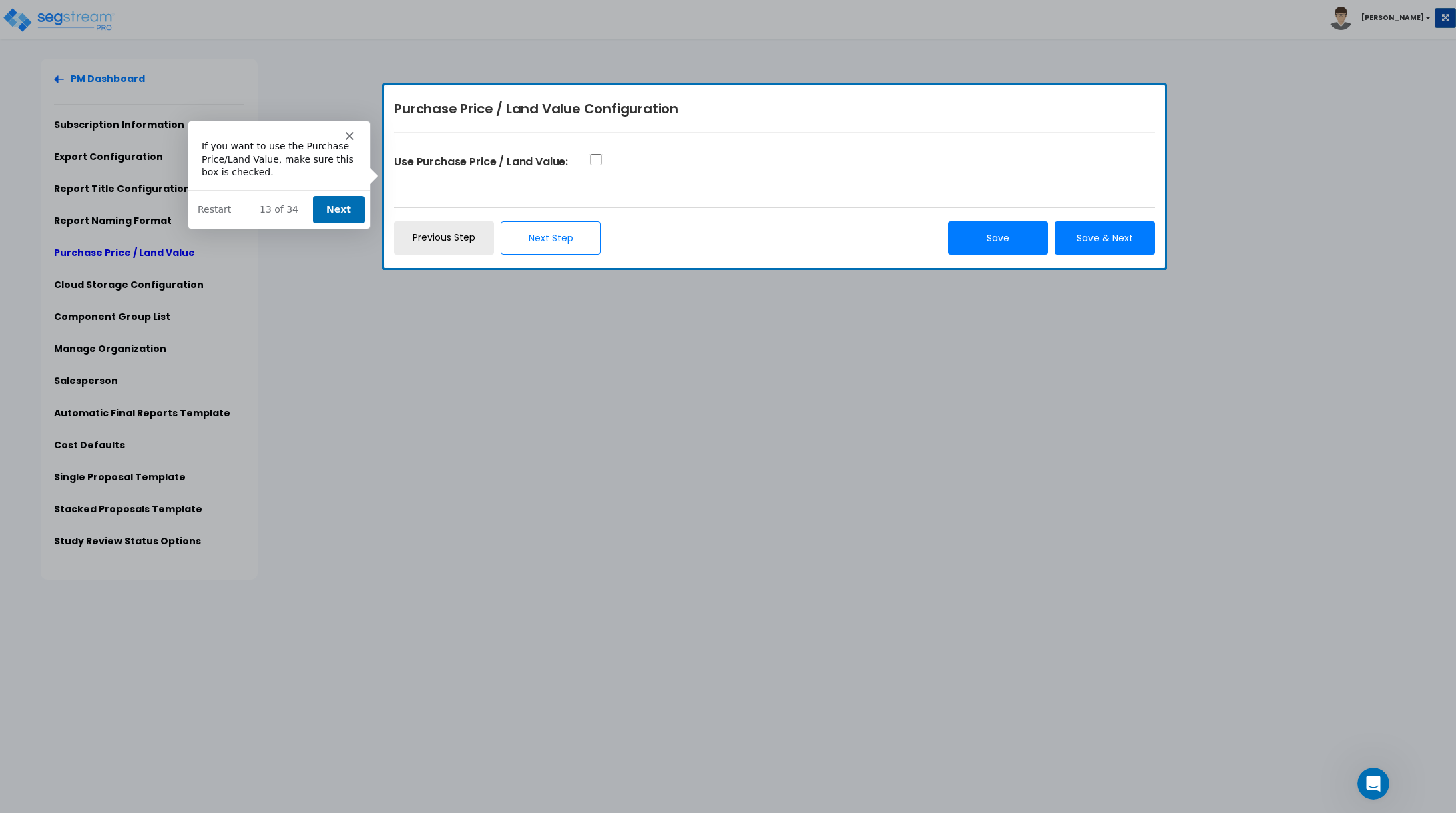
click at [349, 205] on button "Next" at bounding box center [337, 209] width 51 height 27
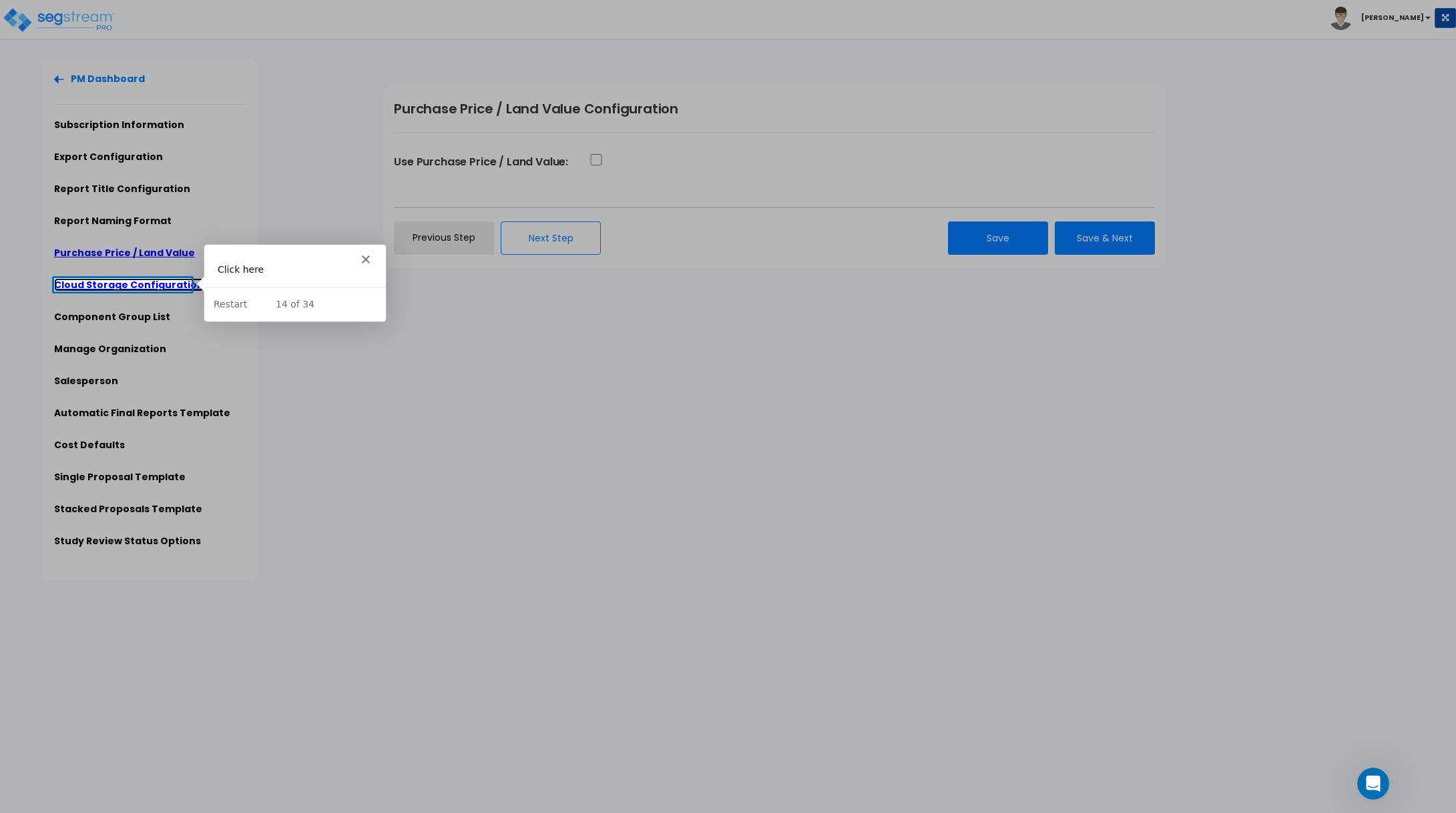
click at [156, 282] on link "Cloud Storage Configuration" at bounding box center [128, 285] width 150 height 14
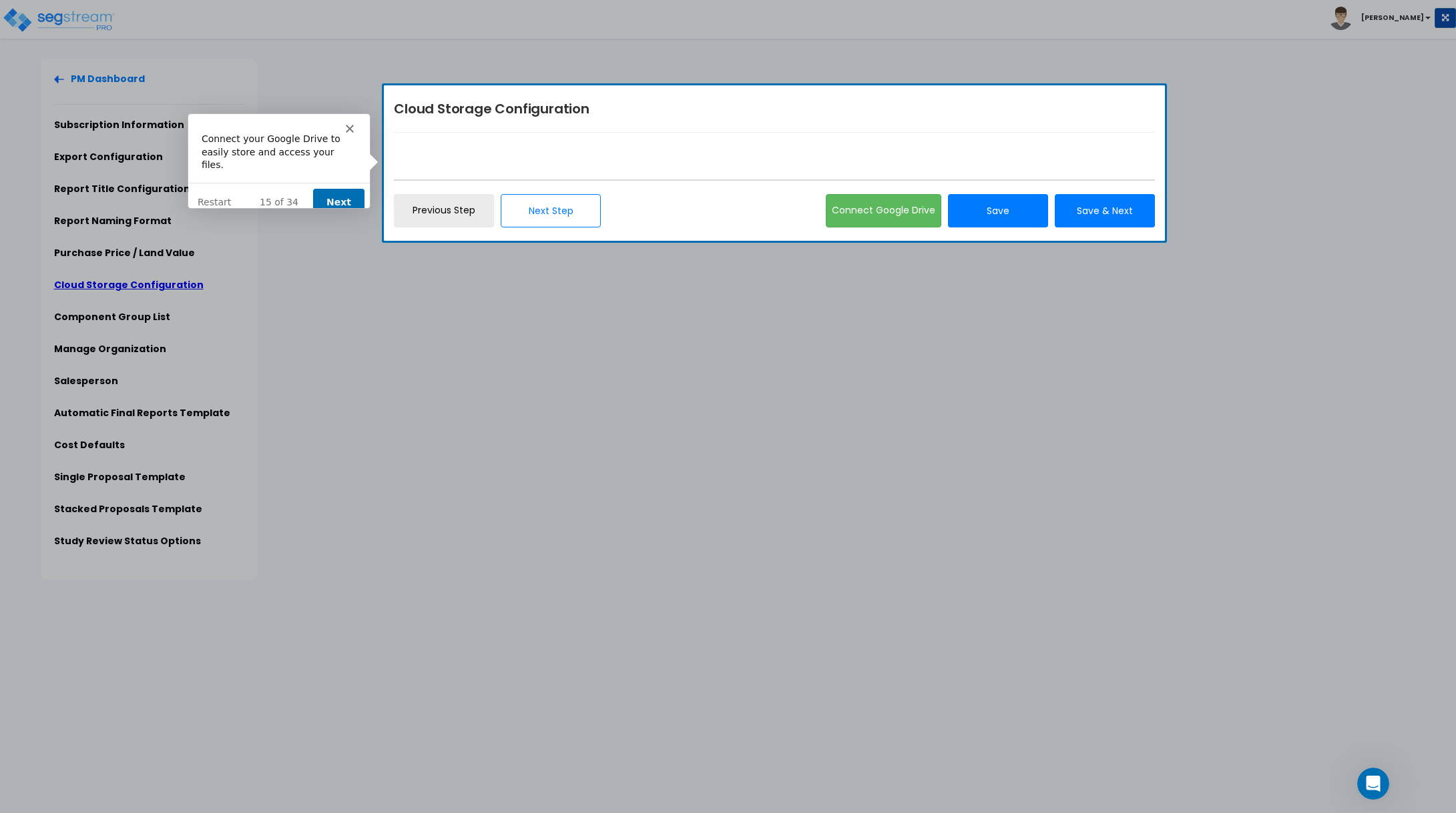
click at [326, 193] on button "Next" at bounding box center [337, 202] width 51 height 27
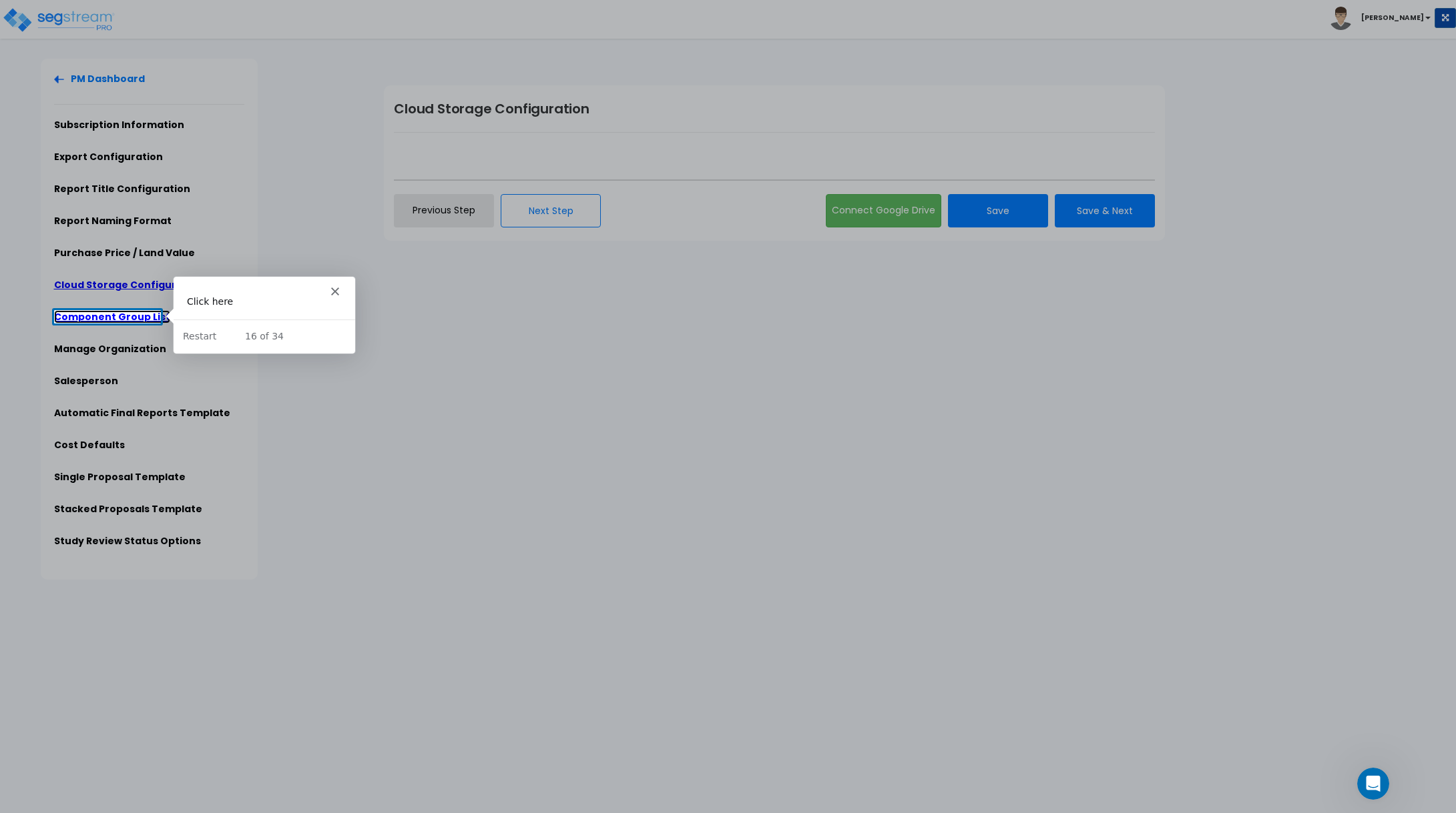
click at [98, 316] on link "Component Group List" at bounding box center [112, 317] width 116 height 14
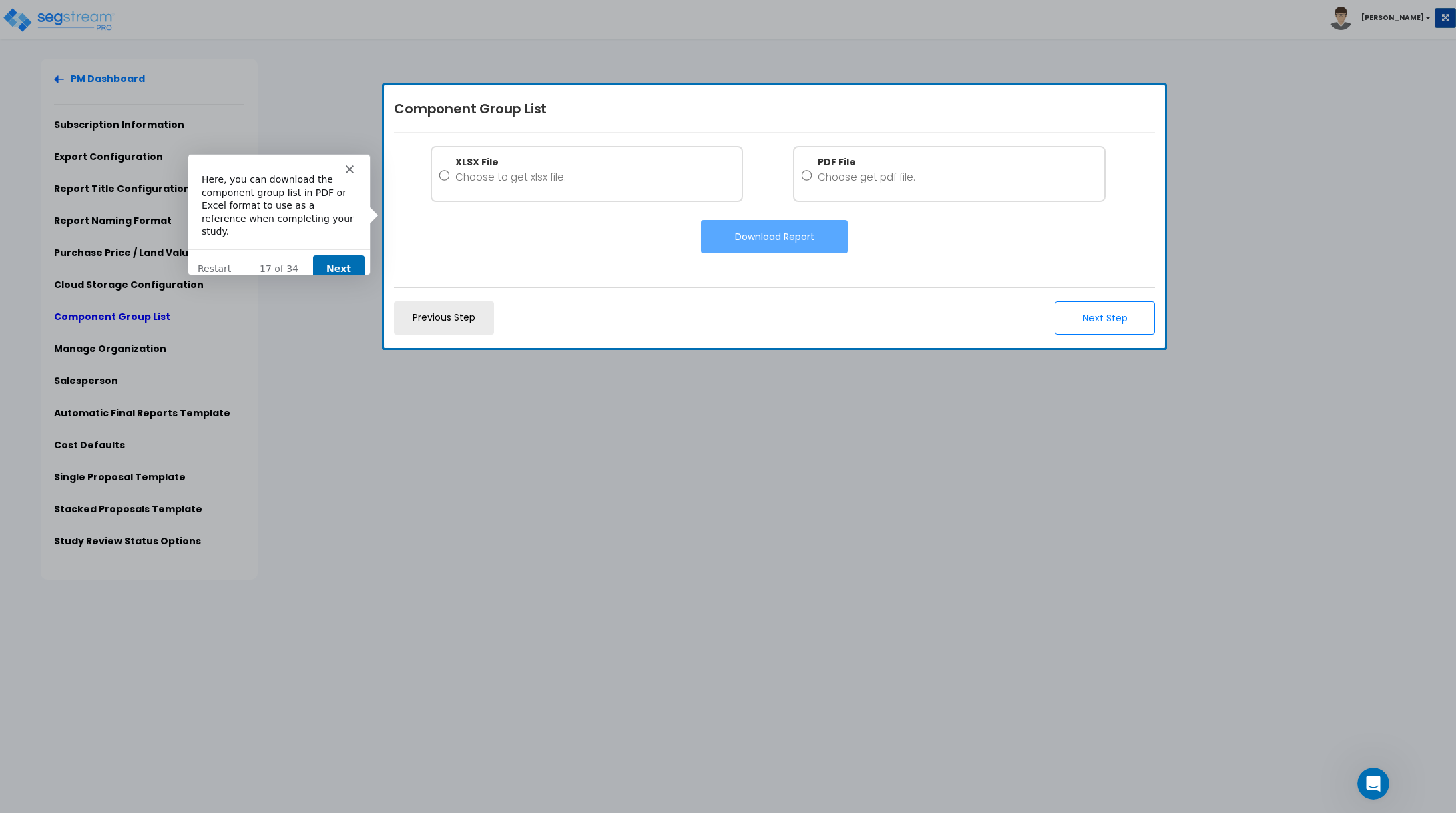
click at [344, 259] on button "Next" at bounding box center [337, 268] width 51 height 27
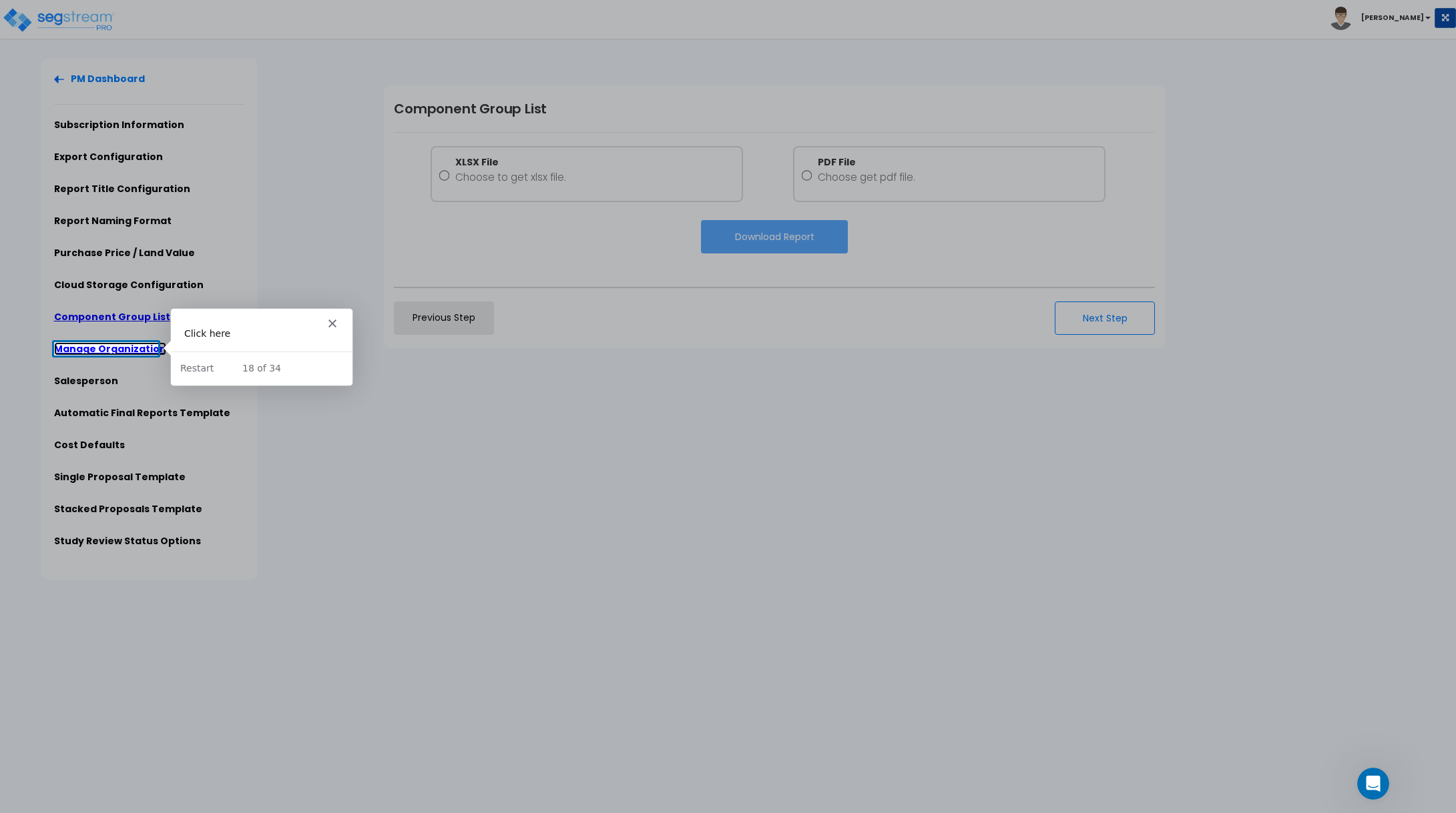
click at [129, 346] on link "Manage Organization" at bounding box center [110, 349] width 112 height 14
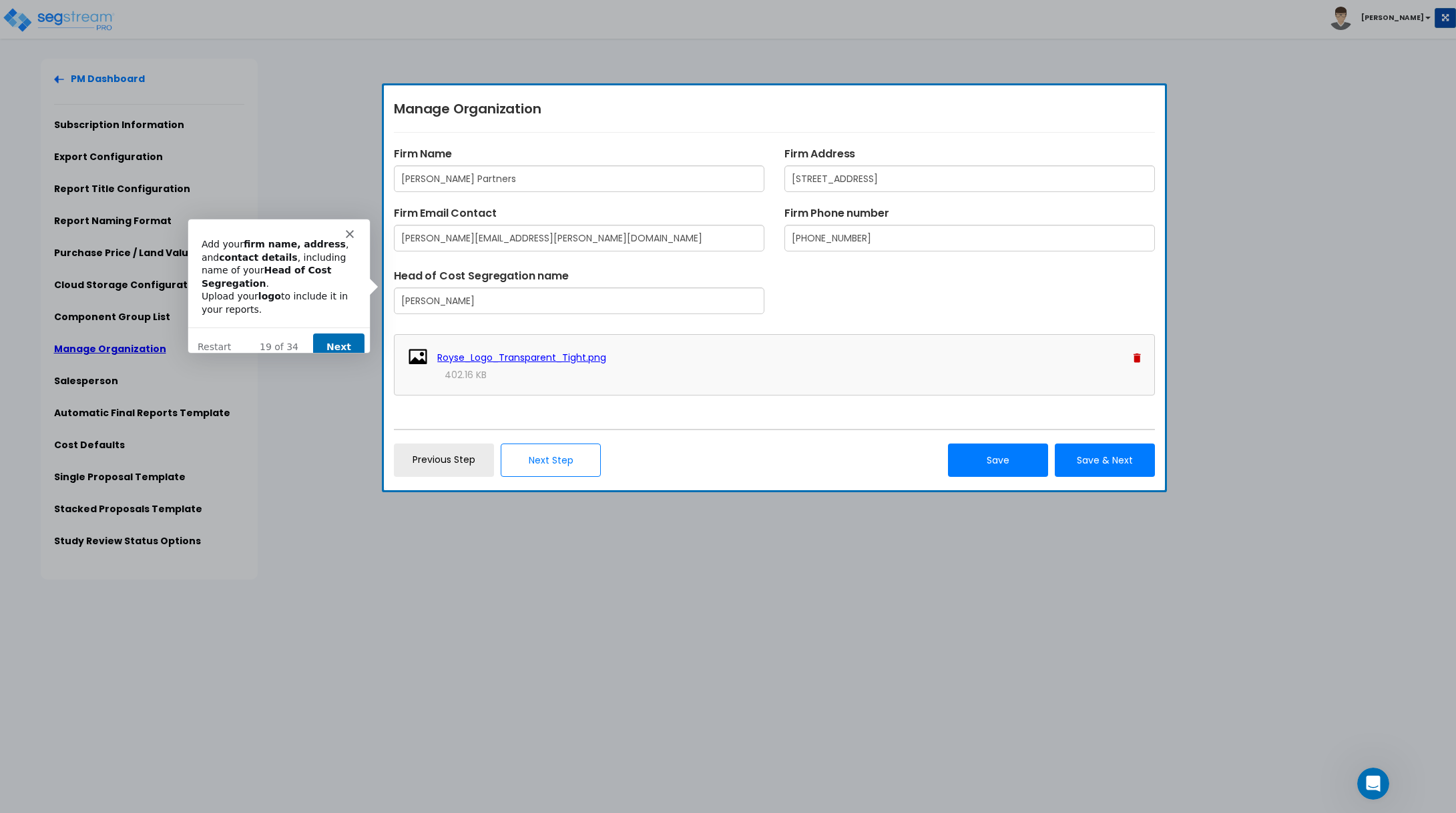
click at [338, 334] on button "Next" at bounding box center [337, 347] width 51 height 27
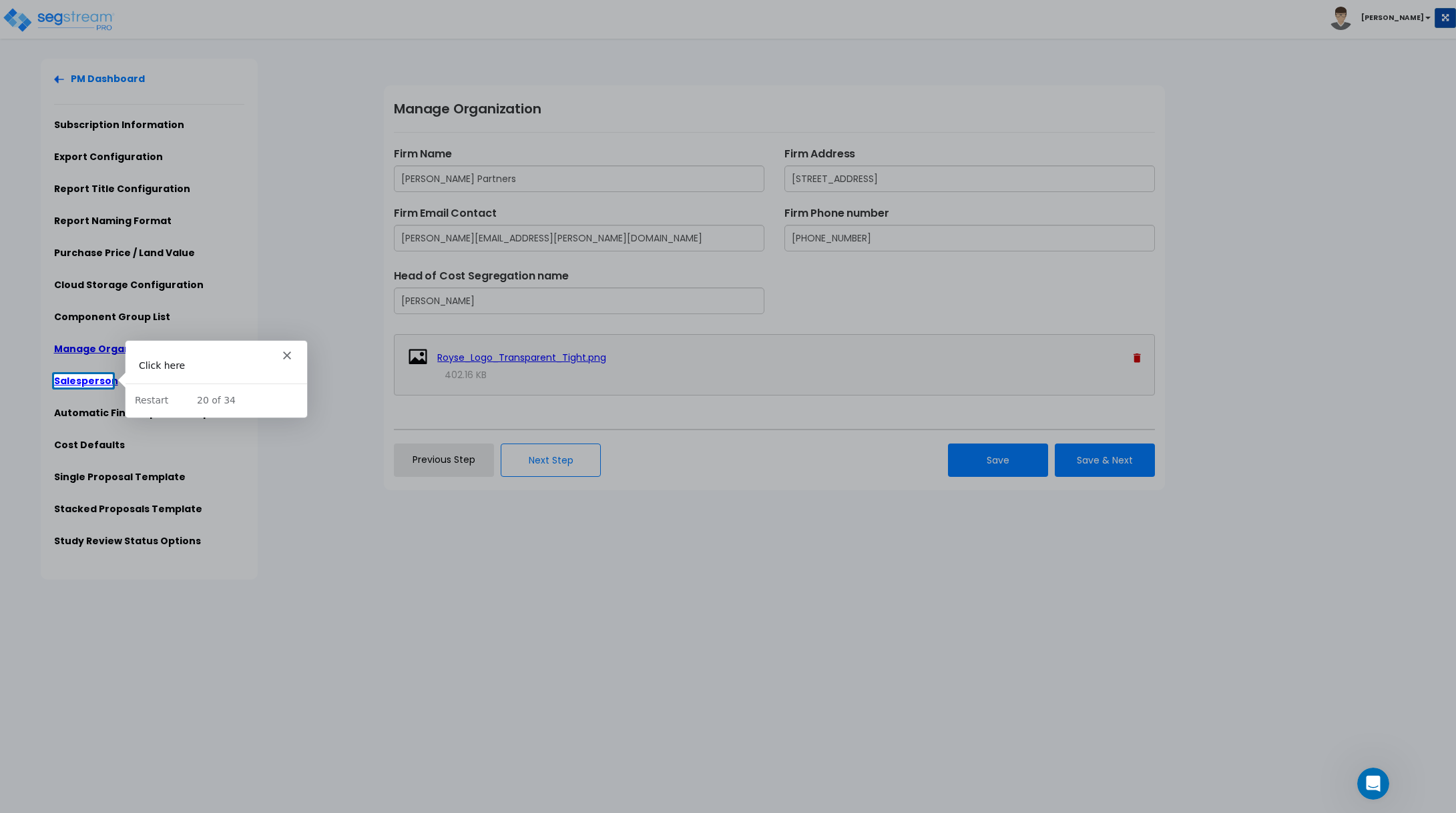
click at [87, 381] on link "Salesperson" at bounding box center [86, 381] width 64 height 14
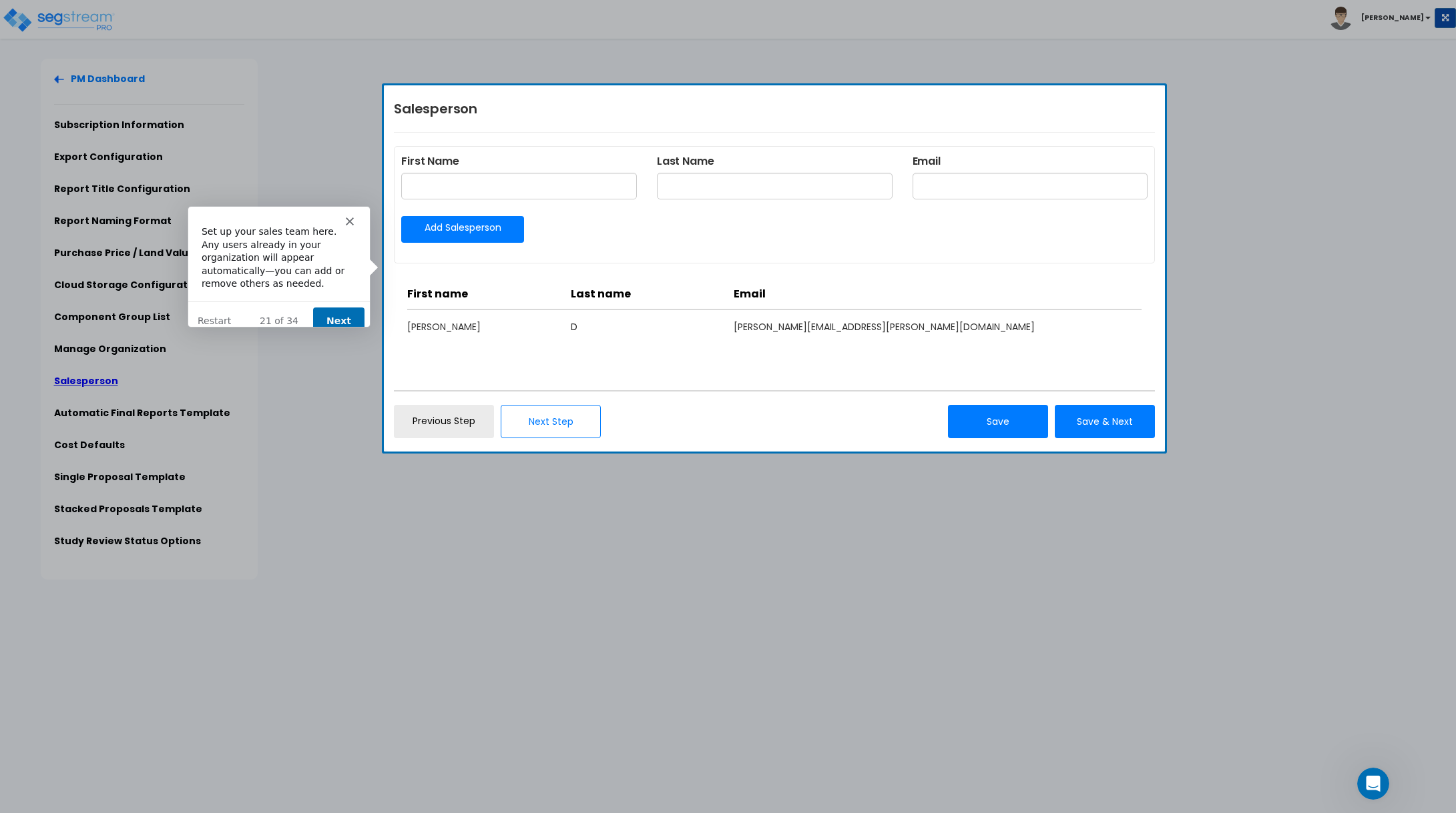
click at [341, 306] on button "Next" at bounding box center [337, 320] width 51 height 27
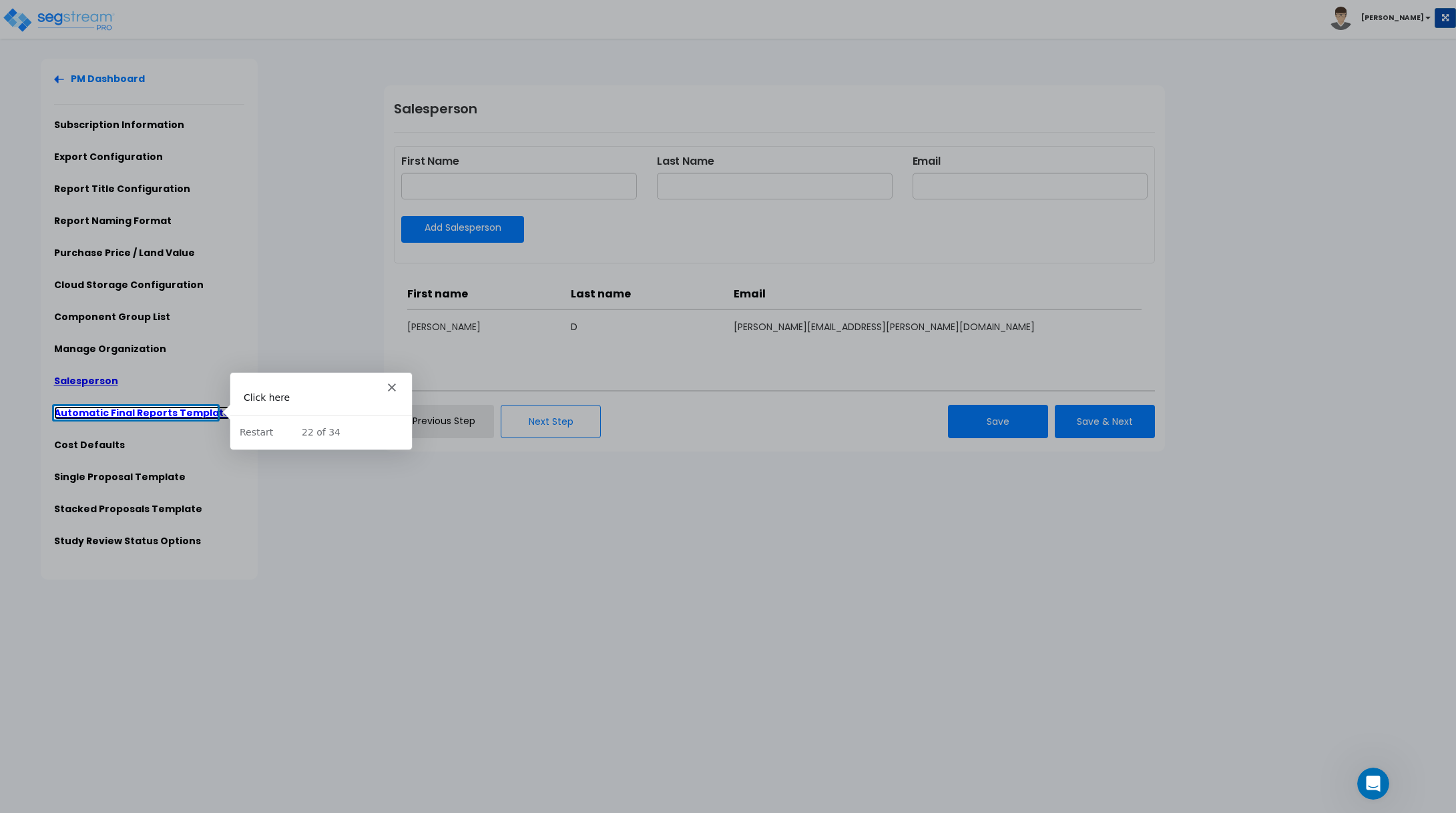
click at [109, 414] on link "Automatic Final Reports Template" at bounding box center [142, 413] width 176 height 14
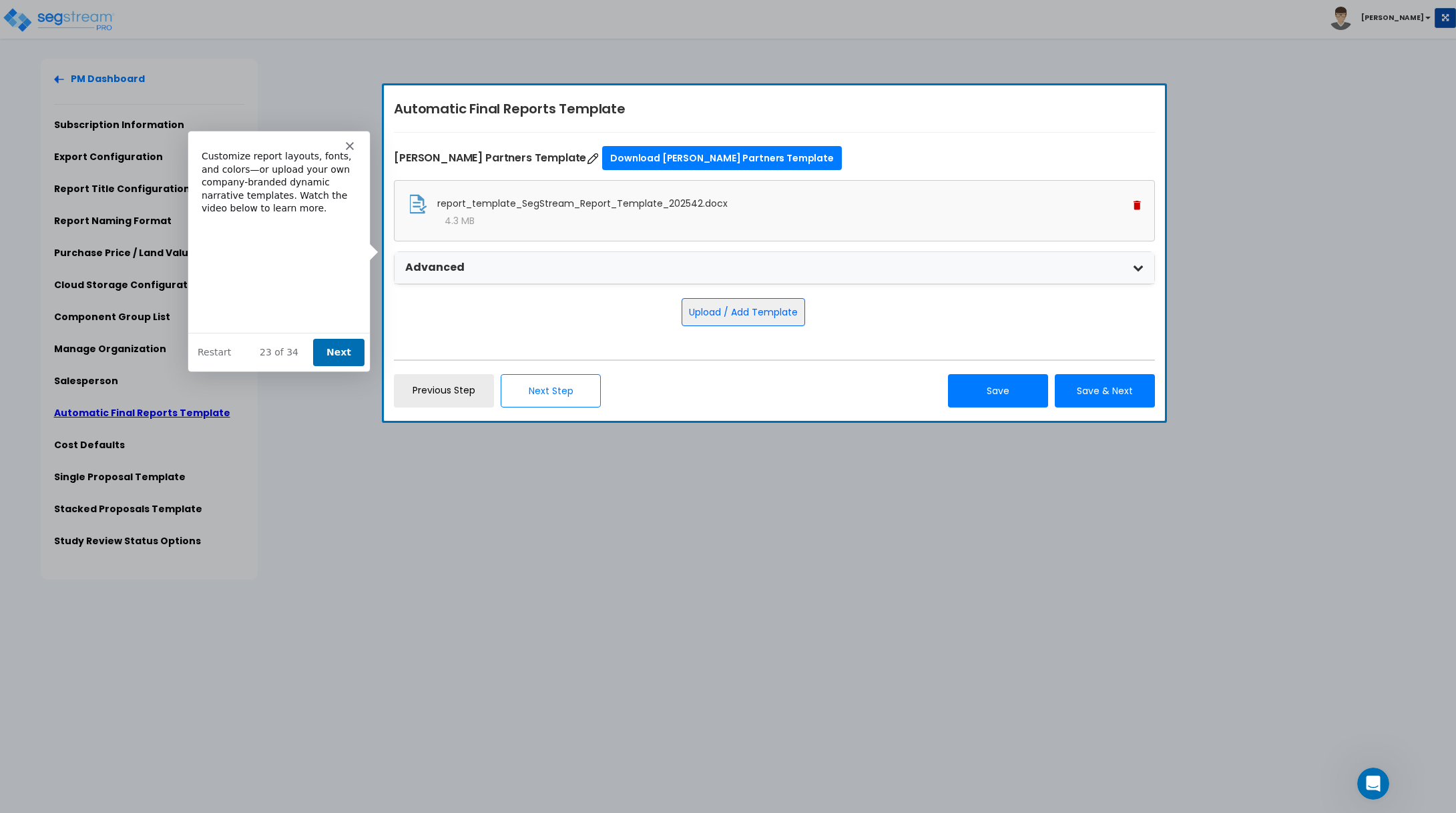
click at [1139, 272] on div "Product tour overlay" at bounding box center [728, 406] width 1456 height 813
click at [337, 352] on button "Next" at bounding box center [337, 352] width 51 height 27
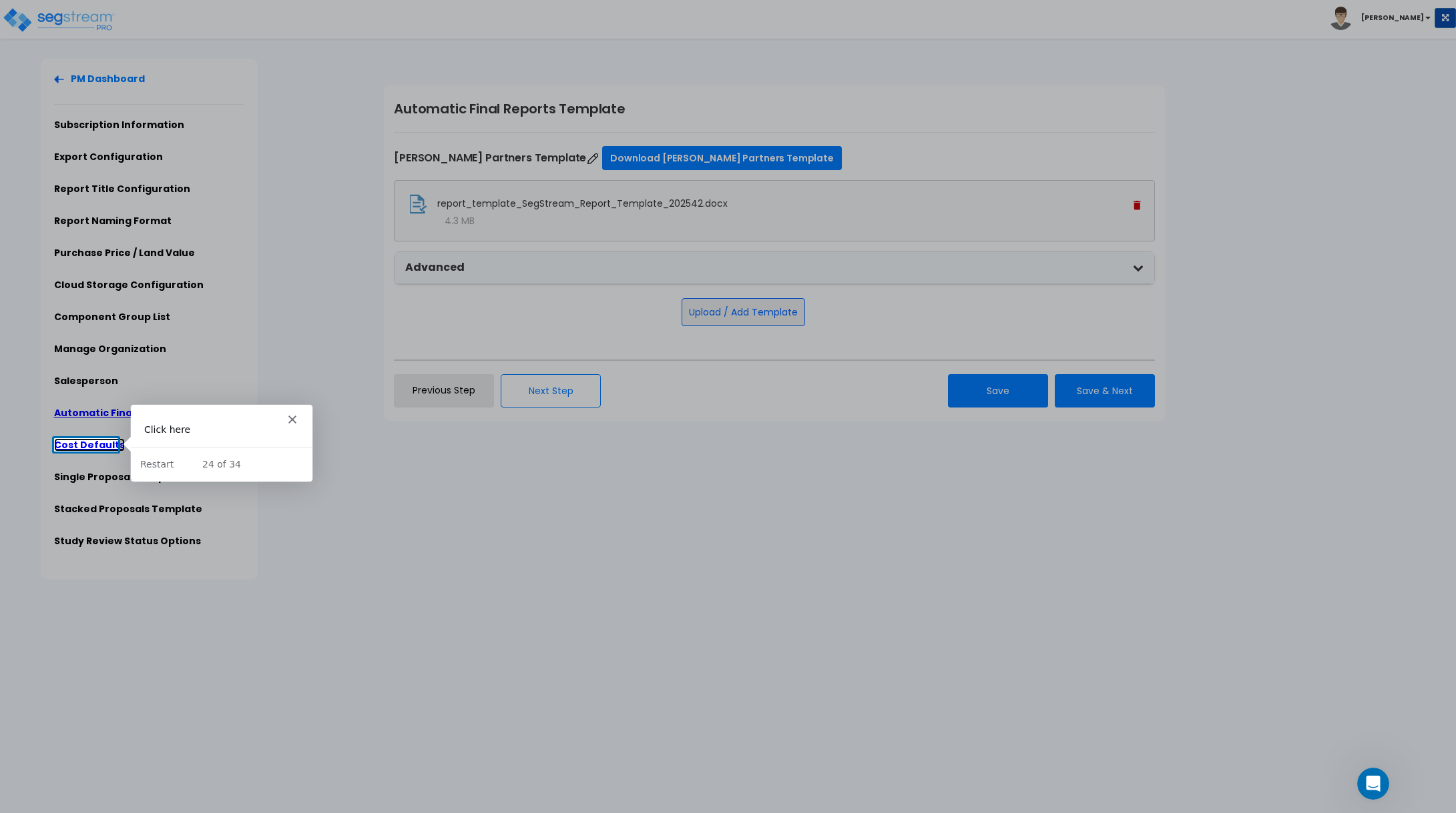
click at [94, 444] on link "Cost Defaults" at bounding box center [89, 445] width 71 height 14
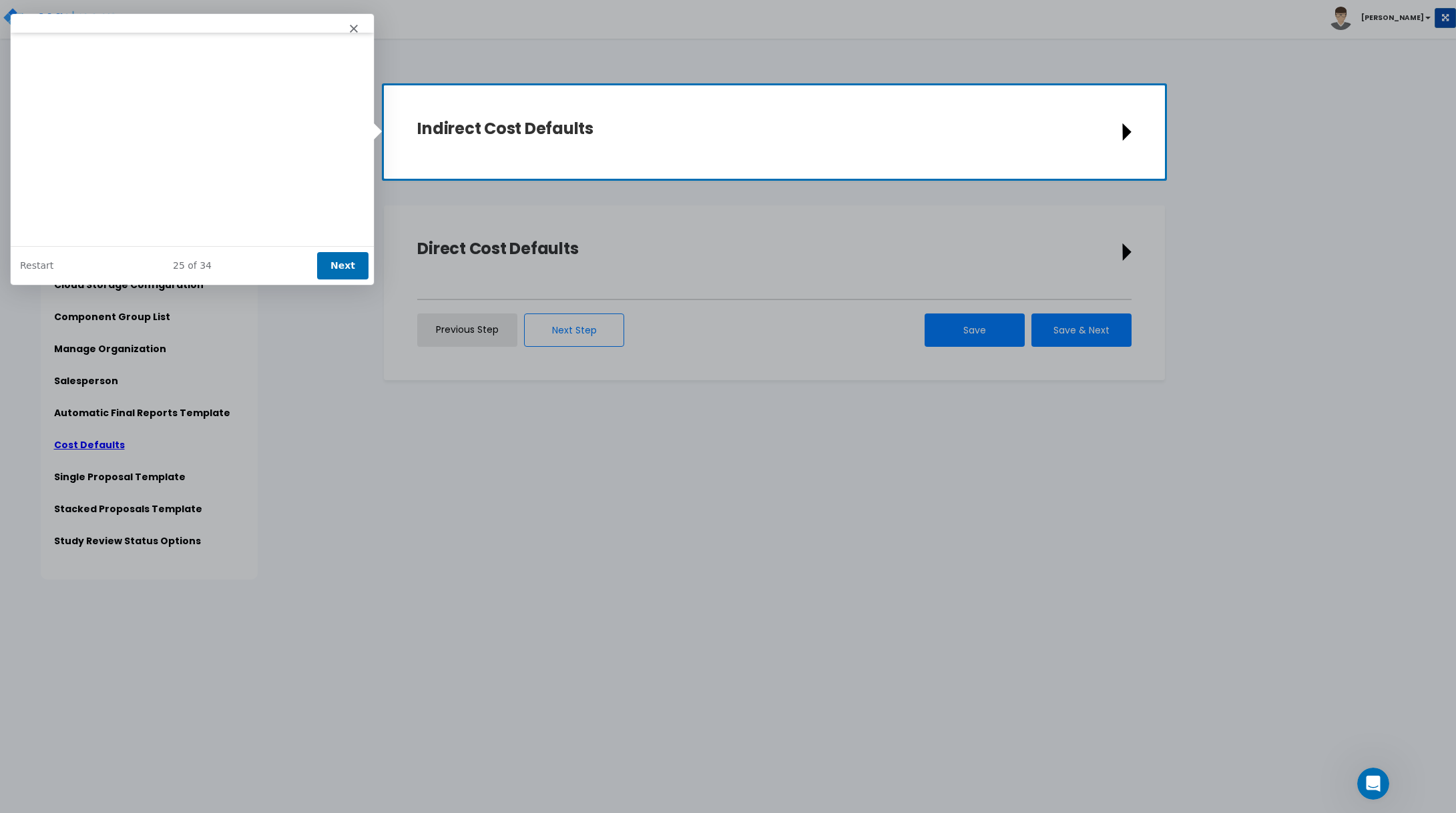
scroll to position [96, 0]
click at [332, 267] on button "Next" at bounding box center [341, 265] width 51 height 27
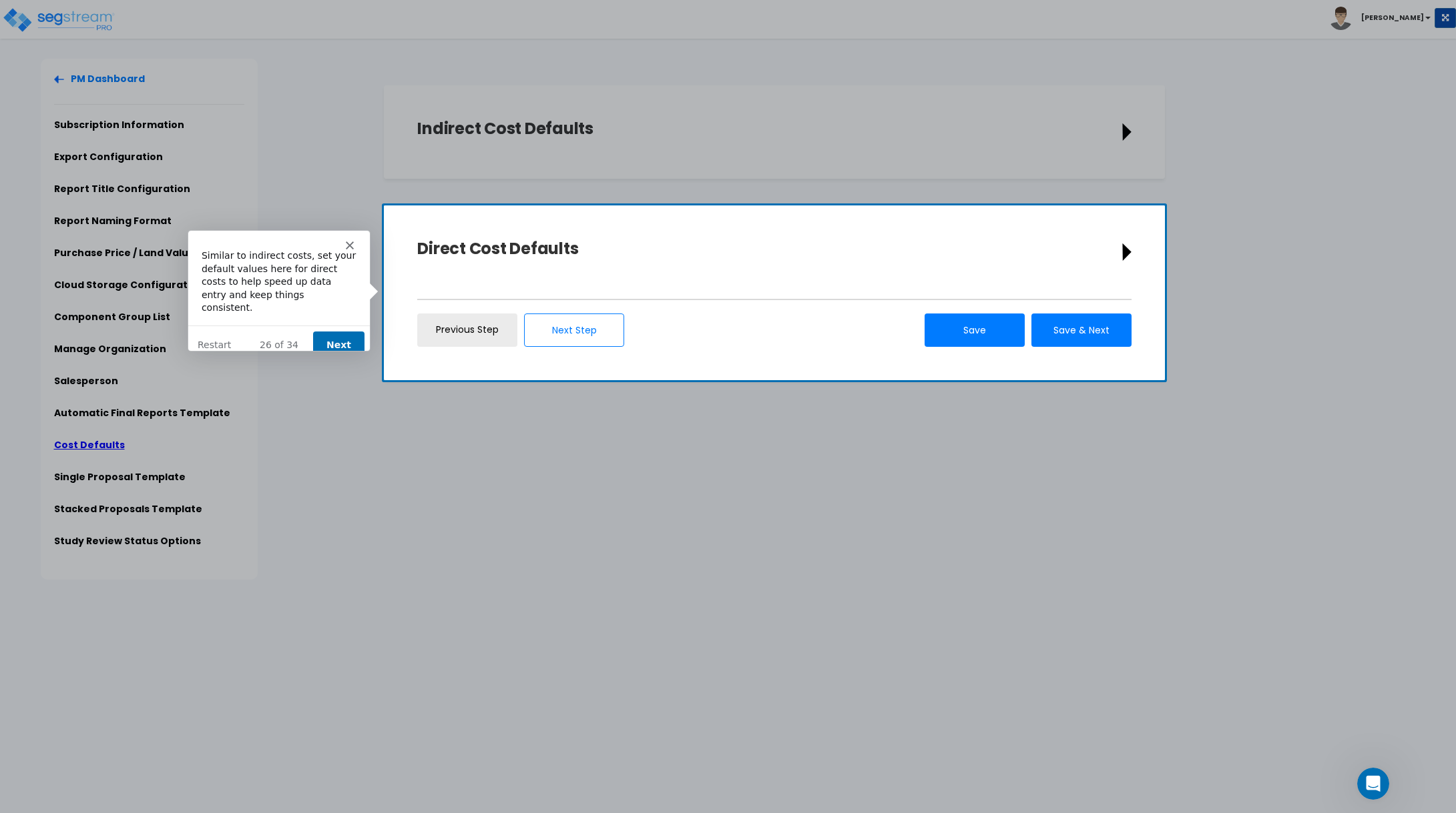
scroll to position [0, 0]
click at [333, 332] on button "Next" at bounding box center [337, 345] width 51 height 27
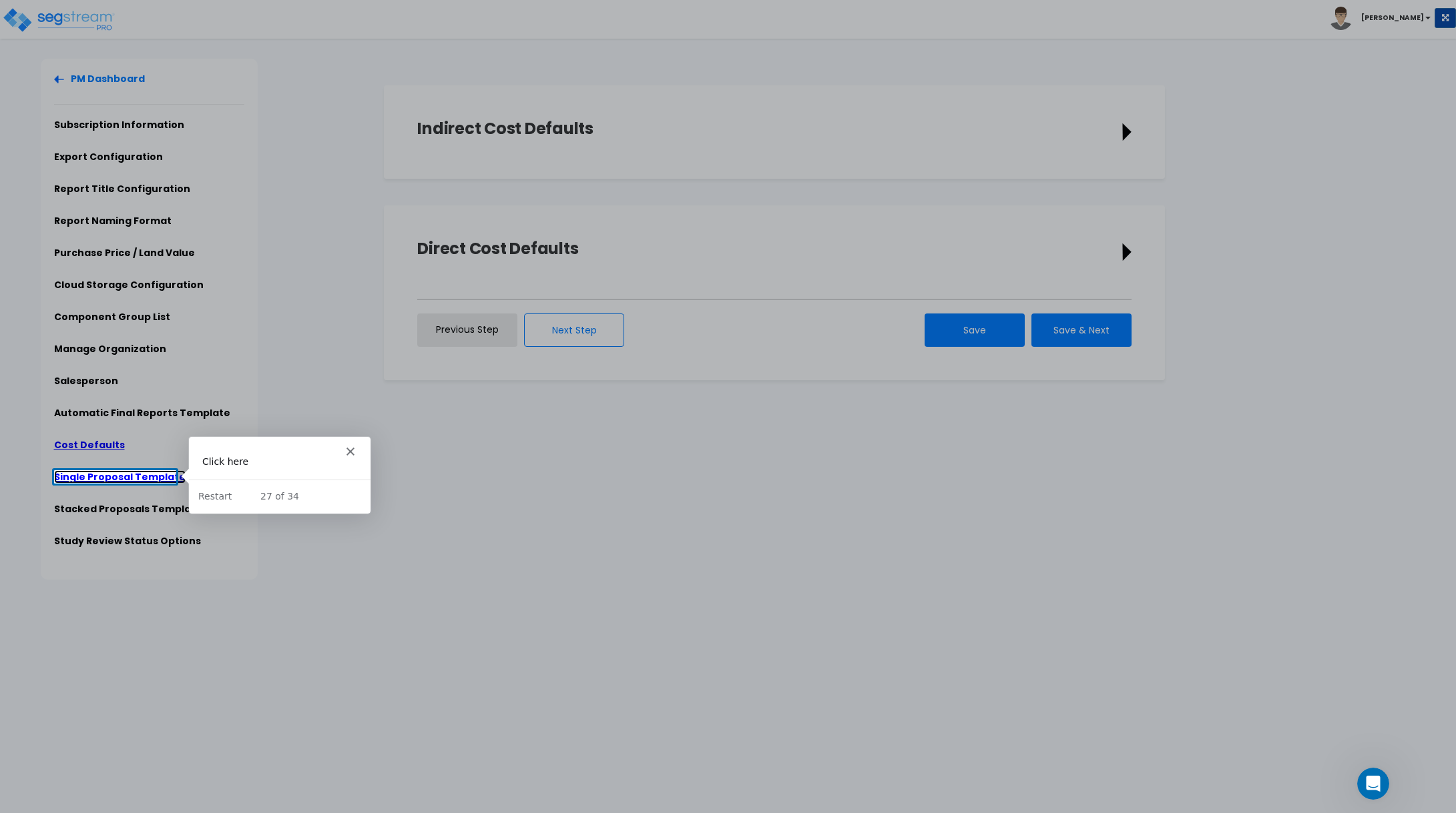
click at [109, 476] on link "Single Proposal Template" at bounding box center [120, 477] width 132 height 14
